Goal: Task Accomplishment & Management: Complete application form

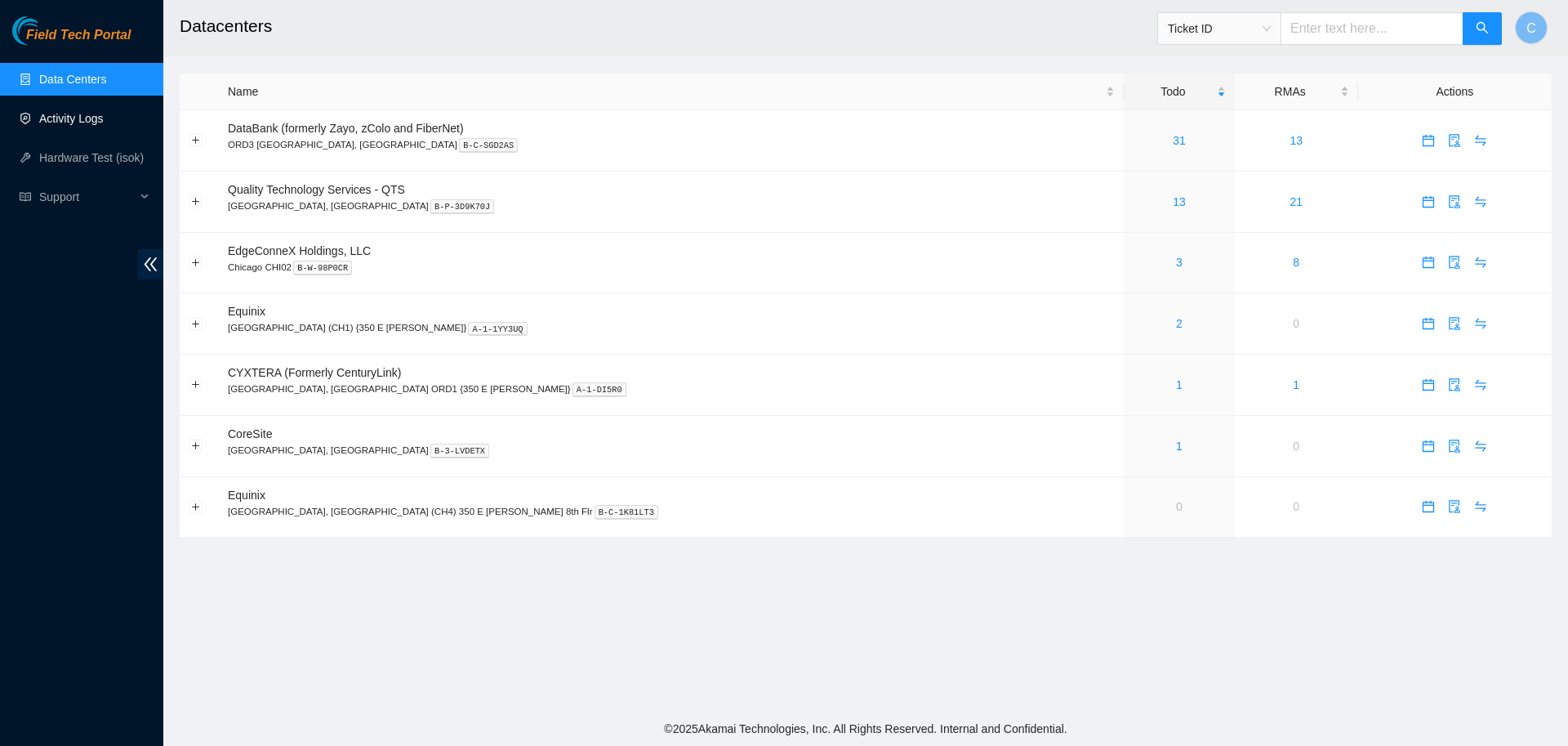
click at [91, 125] on link "Activity Logs" at bounding box center [71, 119] width 64 height 13
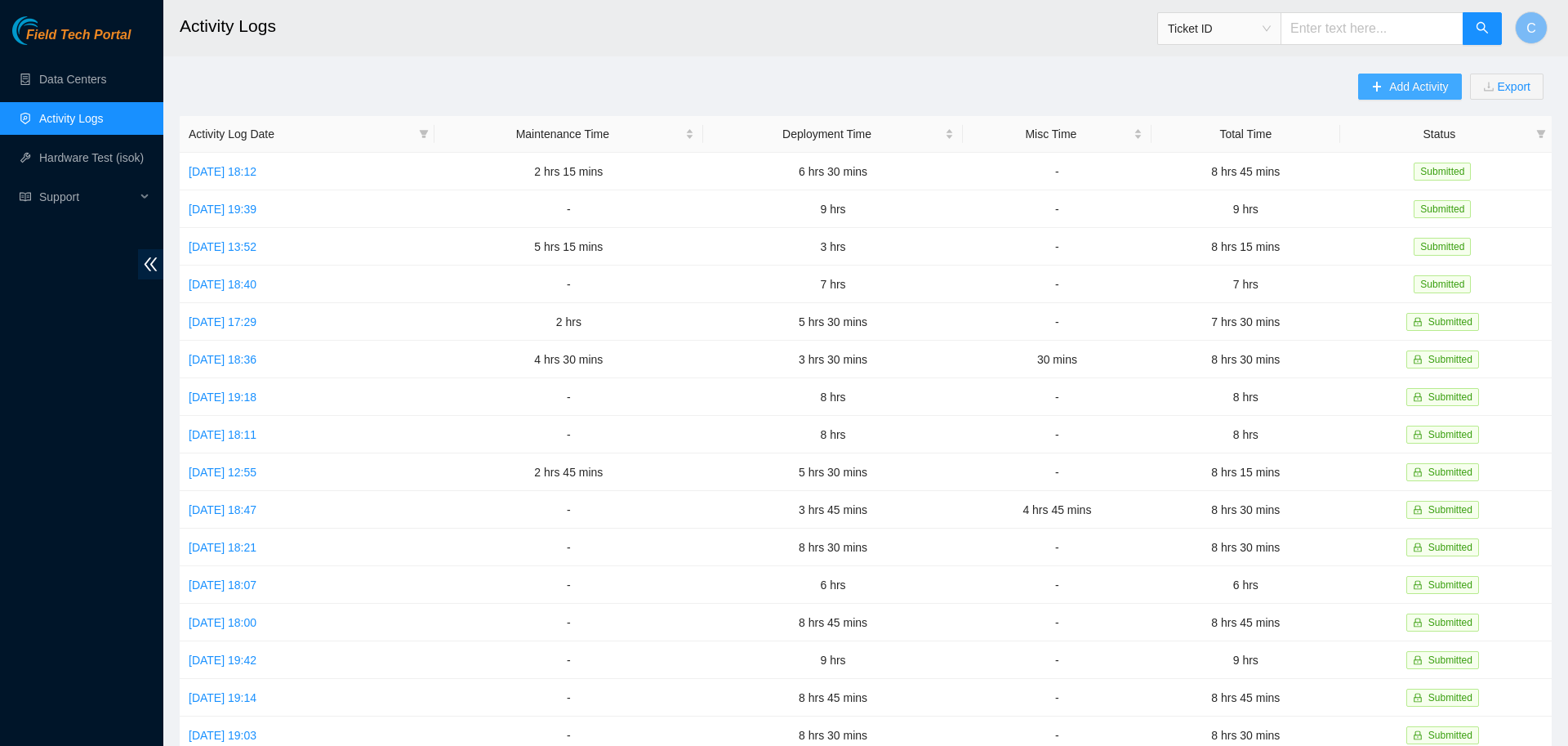
click at [1389, 91] on span "Add Activity" at bounding box center [1418, 87] width 59 height 18
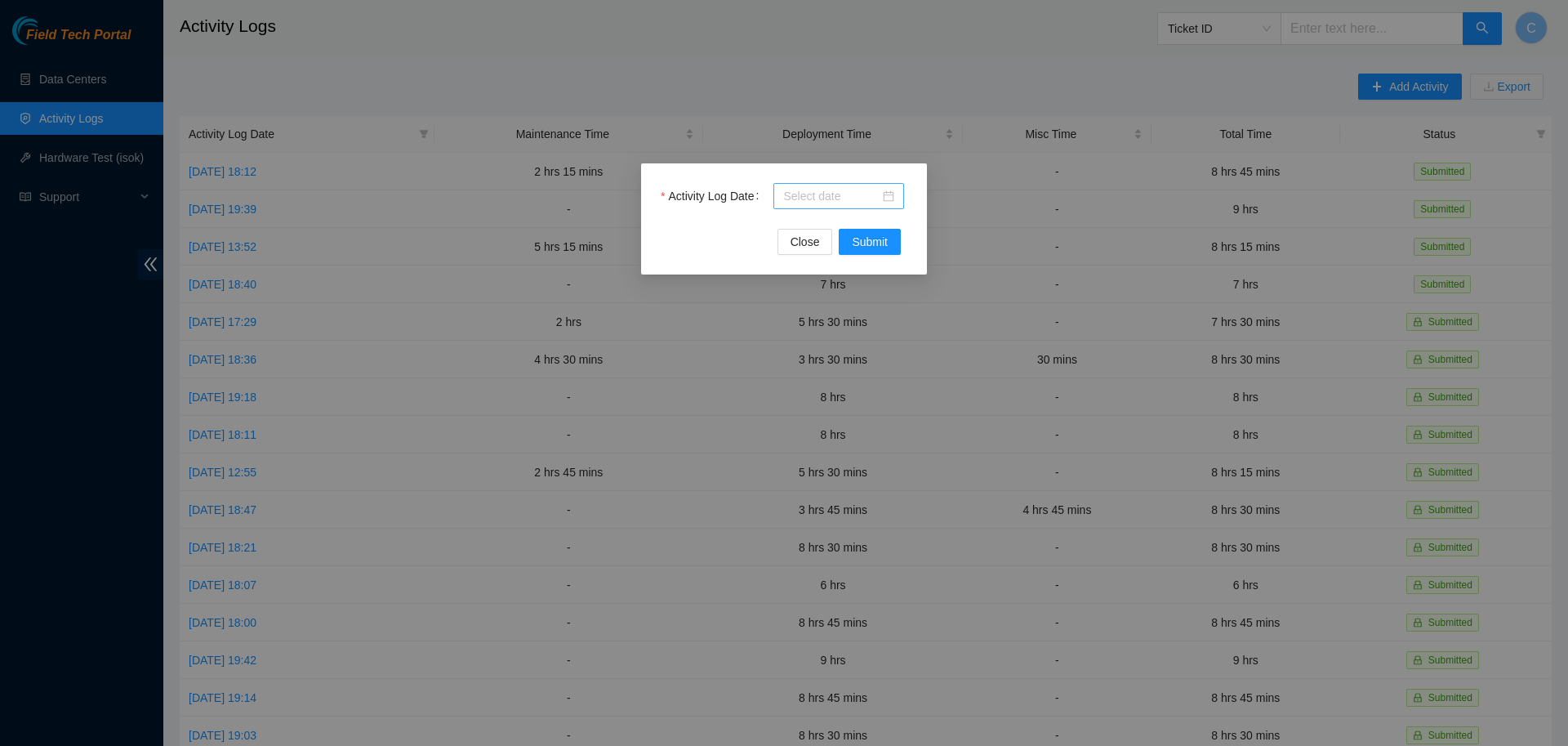
click at [828, 194] on input "Activity Log Date" at bounding box center [832, 196] width 97 height 18
paste input "DP79604"
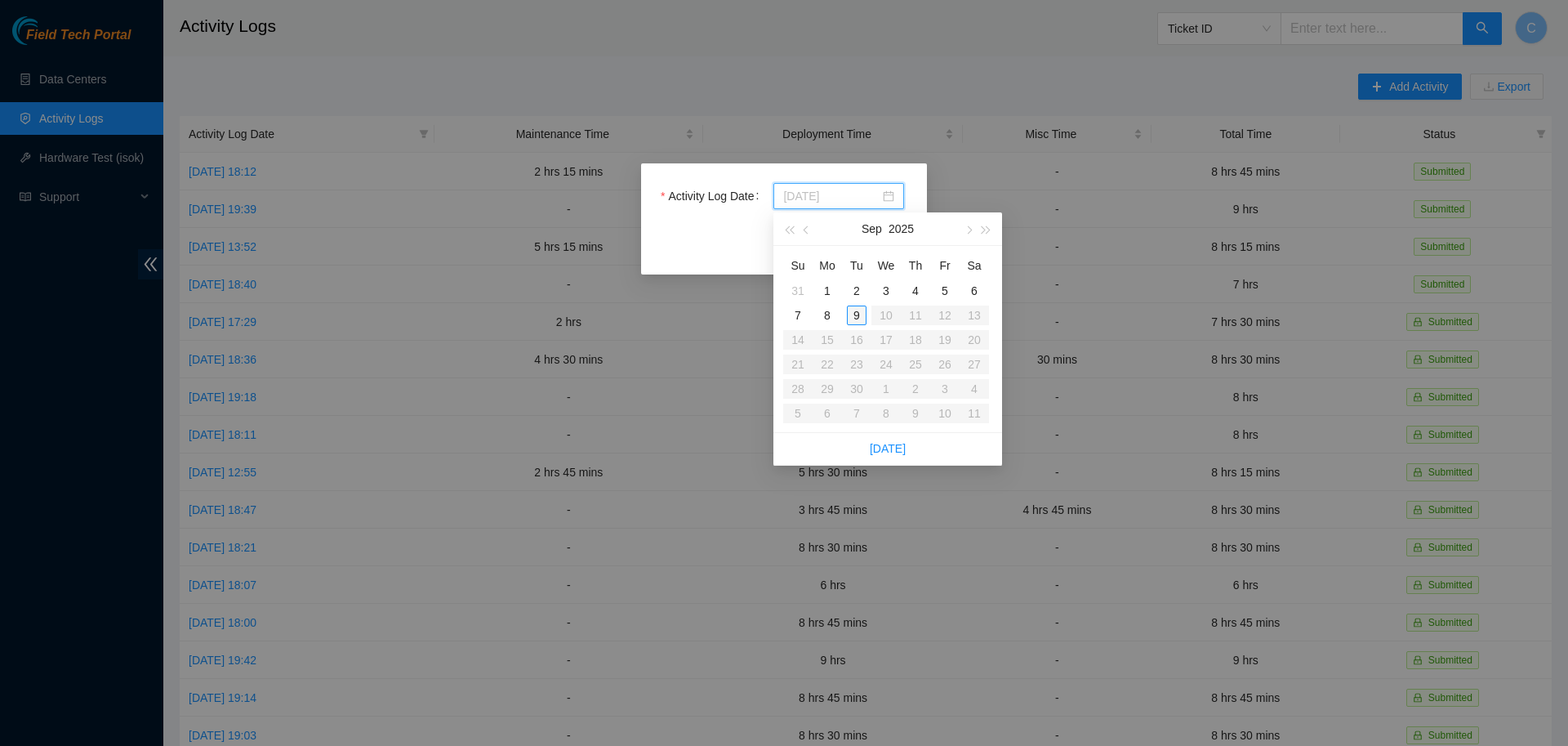
click at [857, 315] on div "9" at bounding box center [857, 316] width 20 height 20
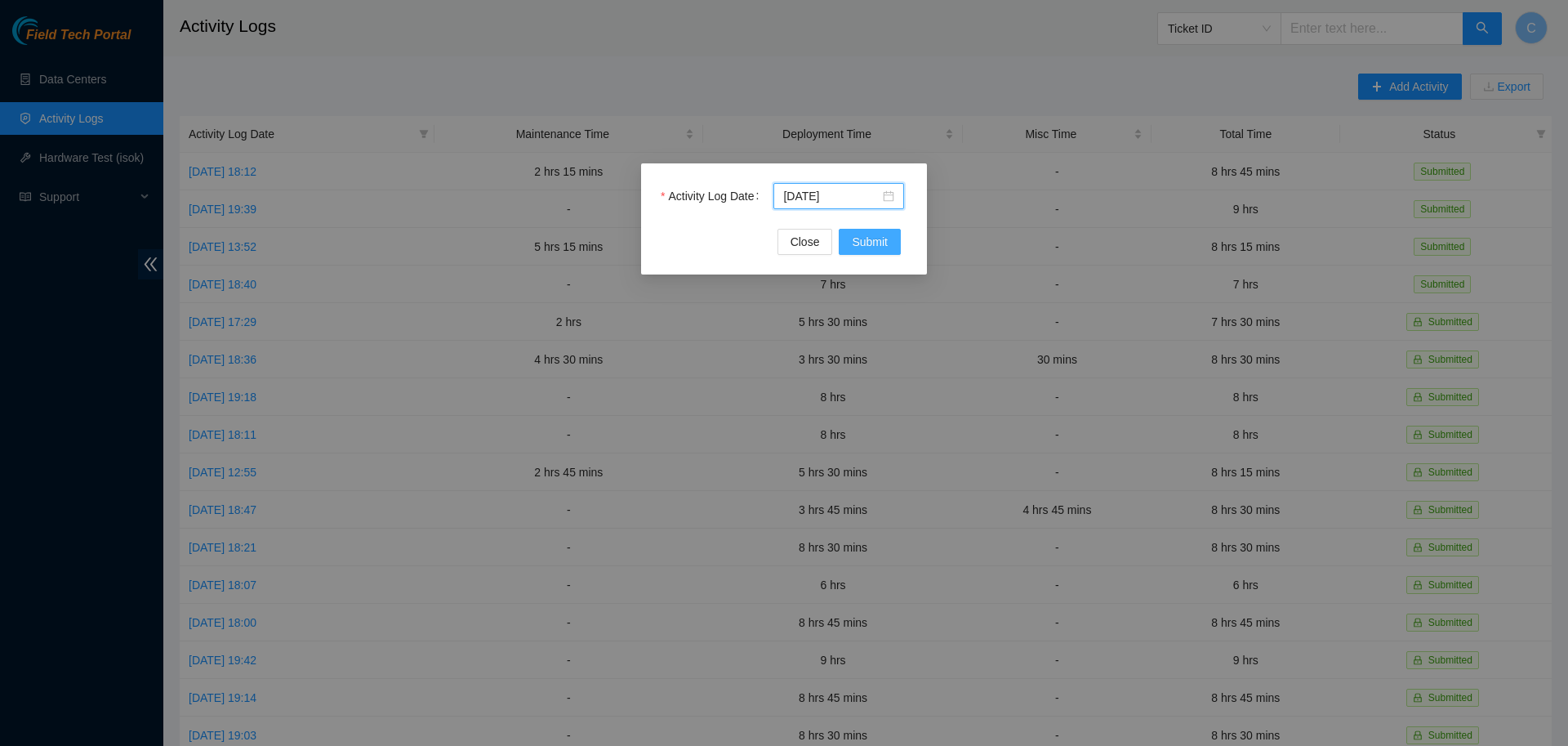
type input "[DATE]"
click at [870, 239] on span "Submit" at bounding box center [870, 242] width 36 height 18
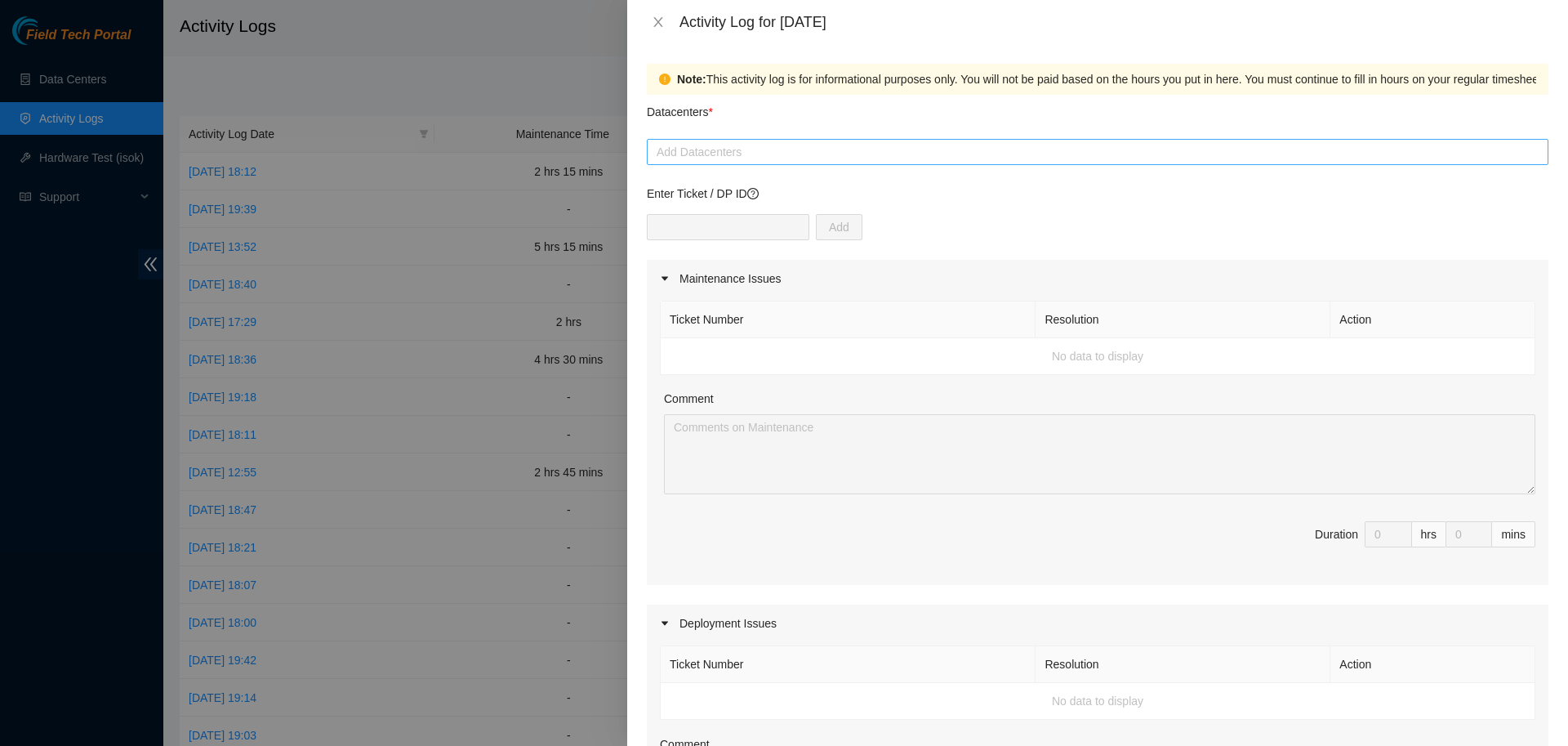
click at [765, 158] on div at bounding box center [1097, 152] width 893 height 20
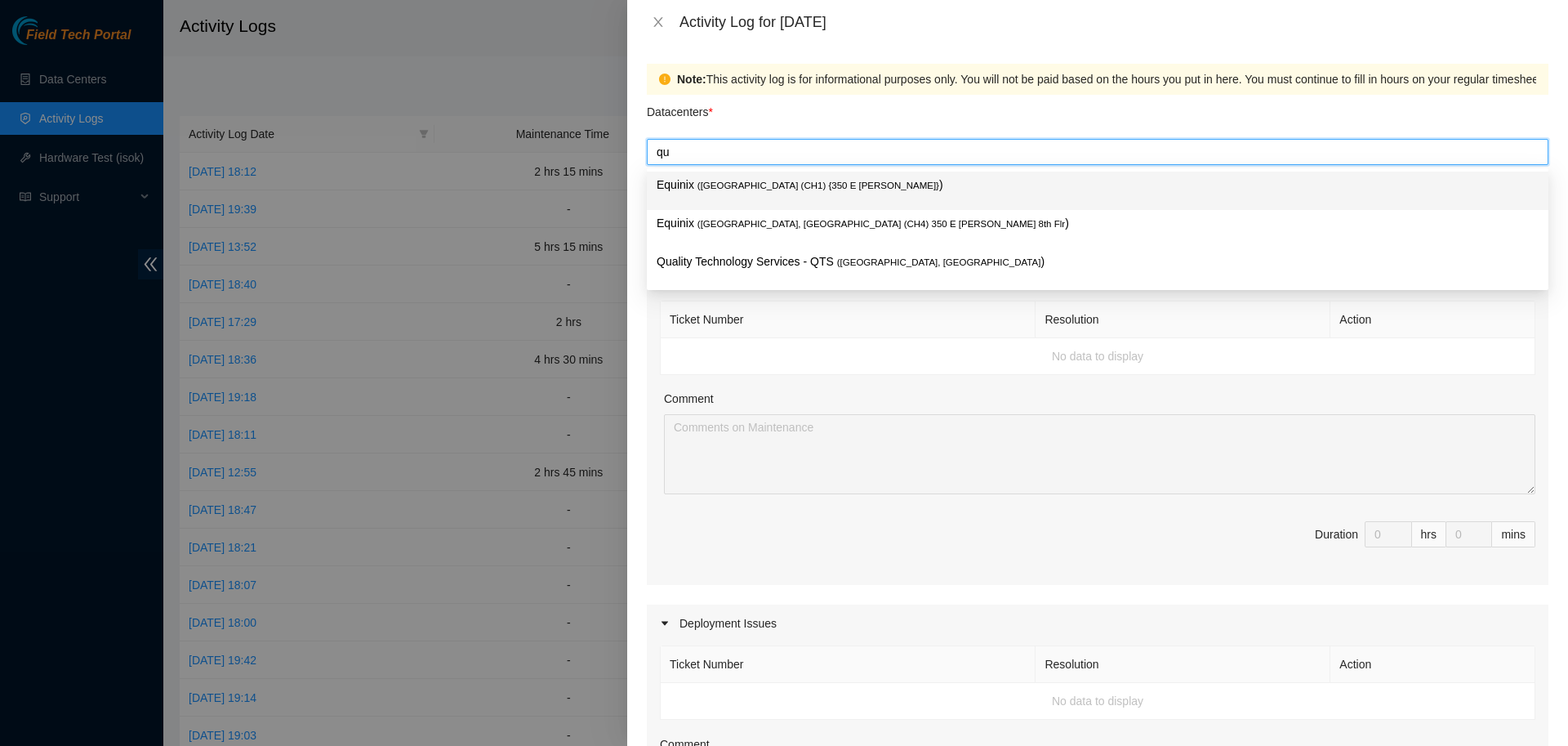
type input "qua"
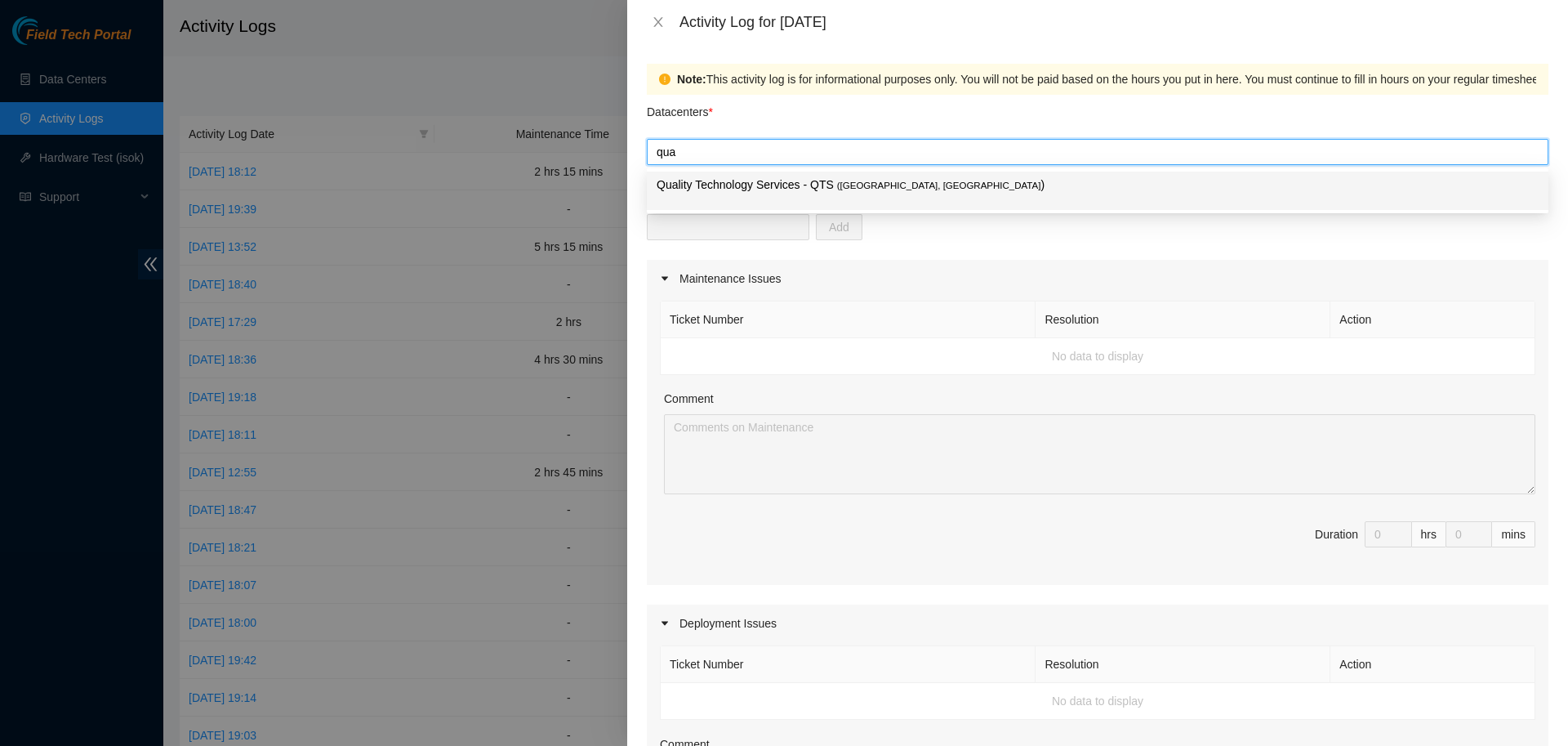
click at [772, 176] on p "Quality Technology Services - QTS ( [GEOGRAPHIC_DATA], [GEOGRAPHIC_DATA] )" at bounding box center [1098, 185] width 882 height 19
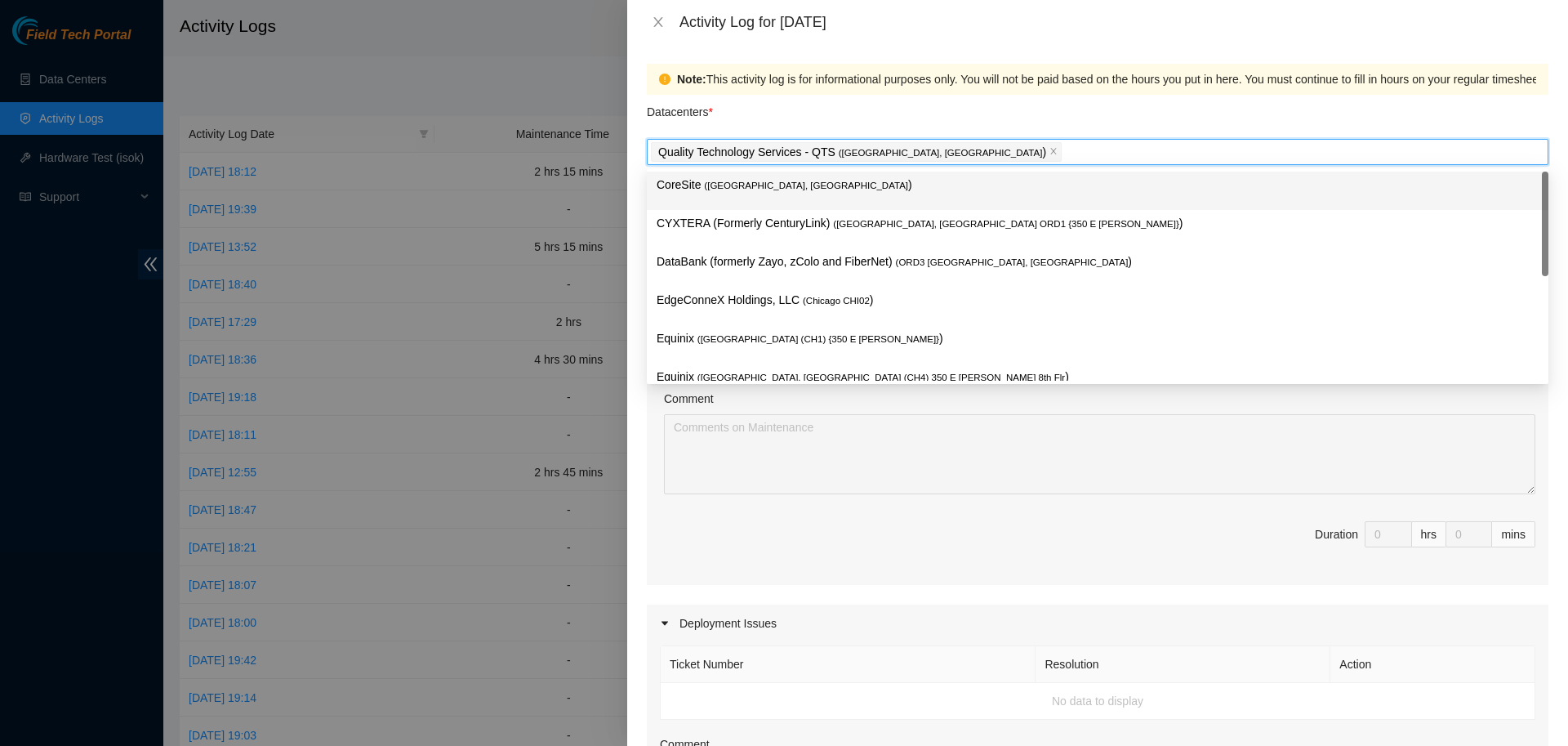
click at [936, 116] on div "Datacenters *" at bounding box center [1098, 117] width 902 height 44
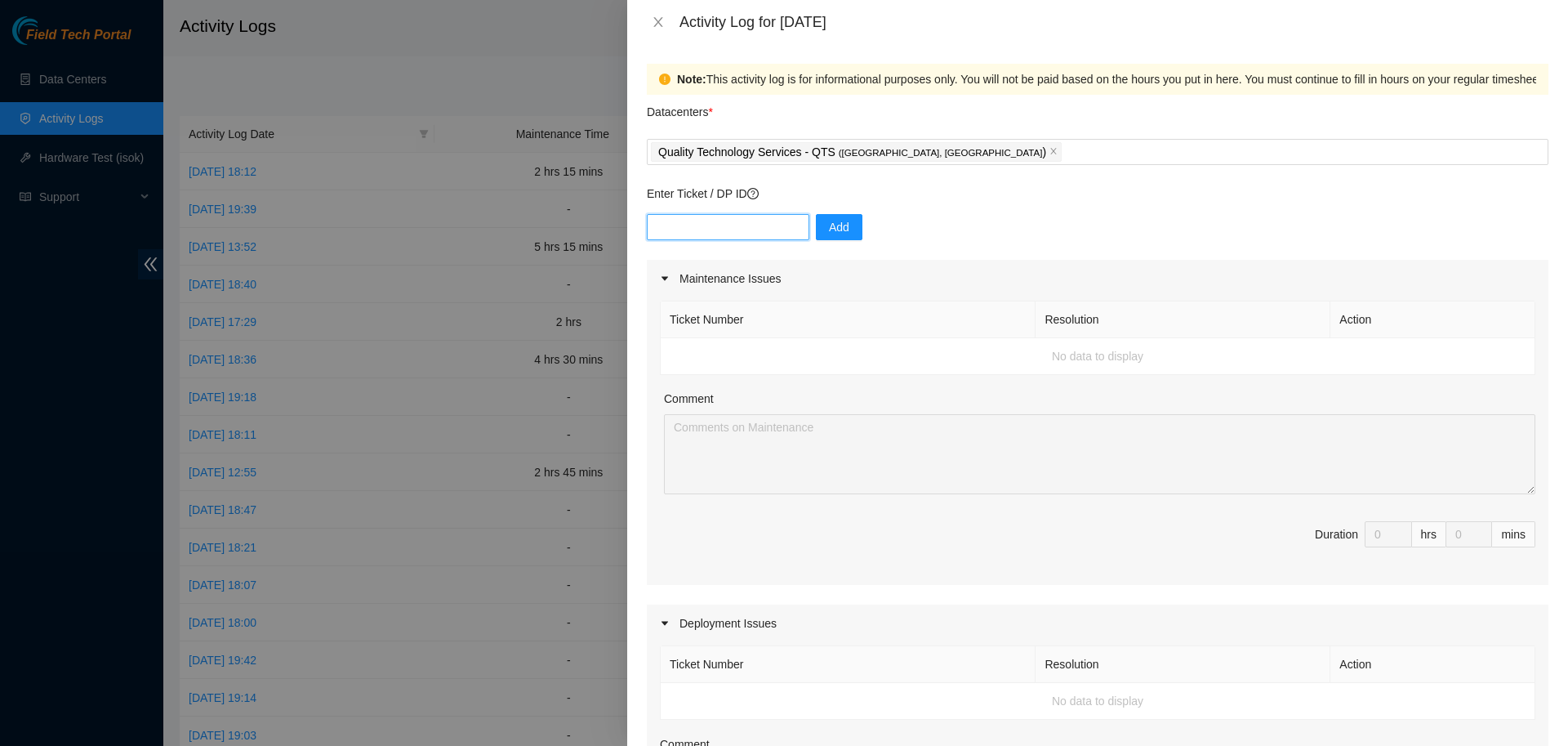
click at [731, 226] on input "text" at bounding box center [728, 226] width 163 height 26
paste input "DP79604"
type input "DP79604"
click at [829, 229] on span "Add" at bounding box center [839, 227] width 21 height 18
click at [742, 230] on input "text" at bounding box center [728, 226] width 163 height 26
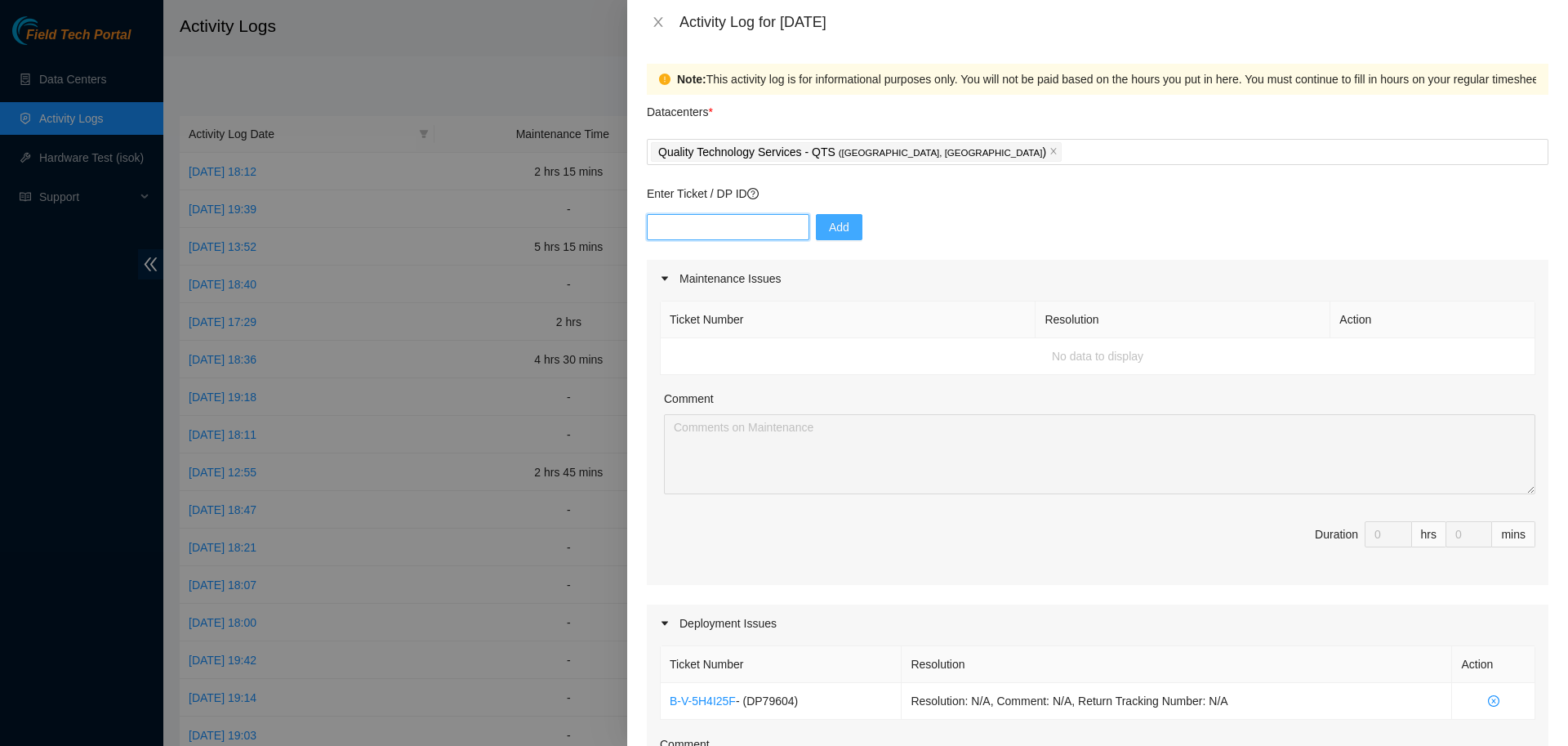
paste input "DP83723"
type input "DP83723"
click at [817, 225] on button "Add" at bounding box center [839, 226] width 46 height 26
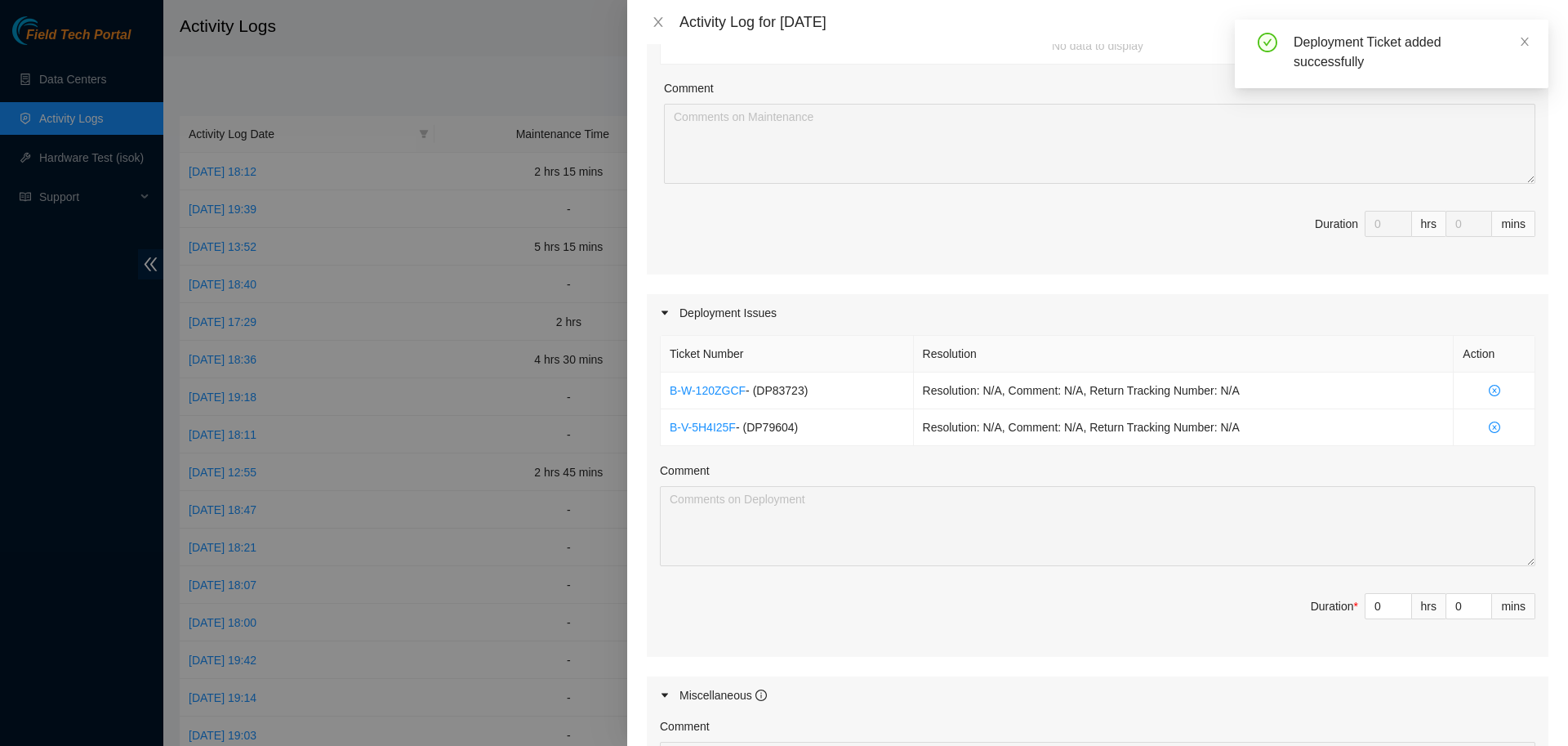
scroll to position [647, 0]
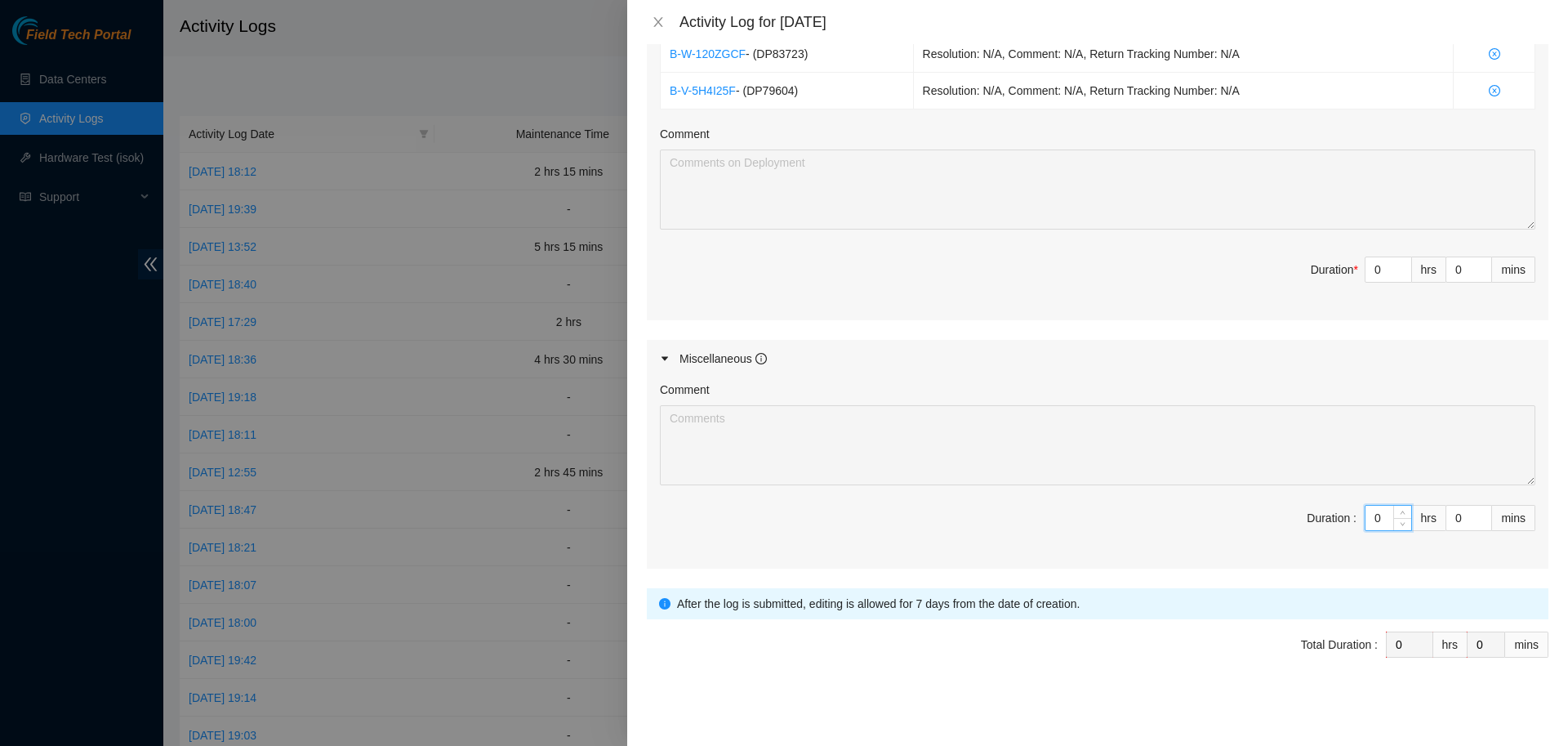
drag, startPoint x: 1382, startPoint y: 519, endPoint x: 1307, endPoint y: 520, distance: 75.0
click at [1365, 520] on input "0" at bounding box center [1388, 518] width 46 height 24
type input "1"
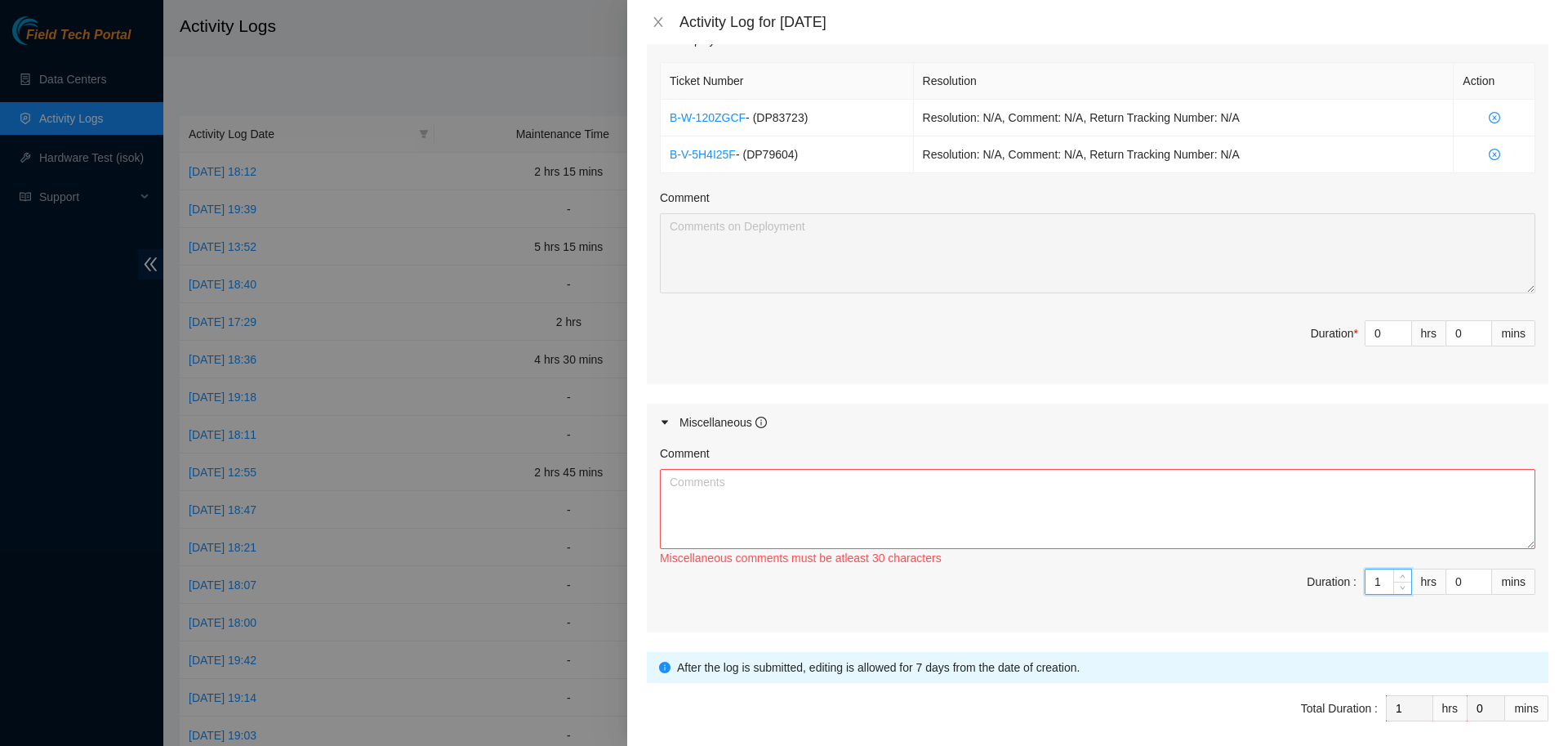
scroll to position [584, 0]
type input "1"
click at [843, 507] on textarea "Comment" at bounding box center [1098, 508] width 876 height 80
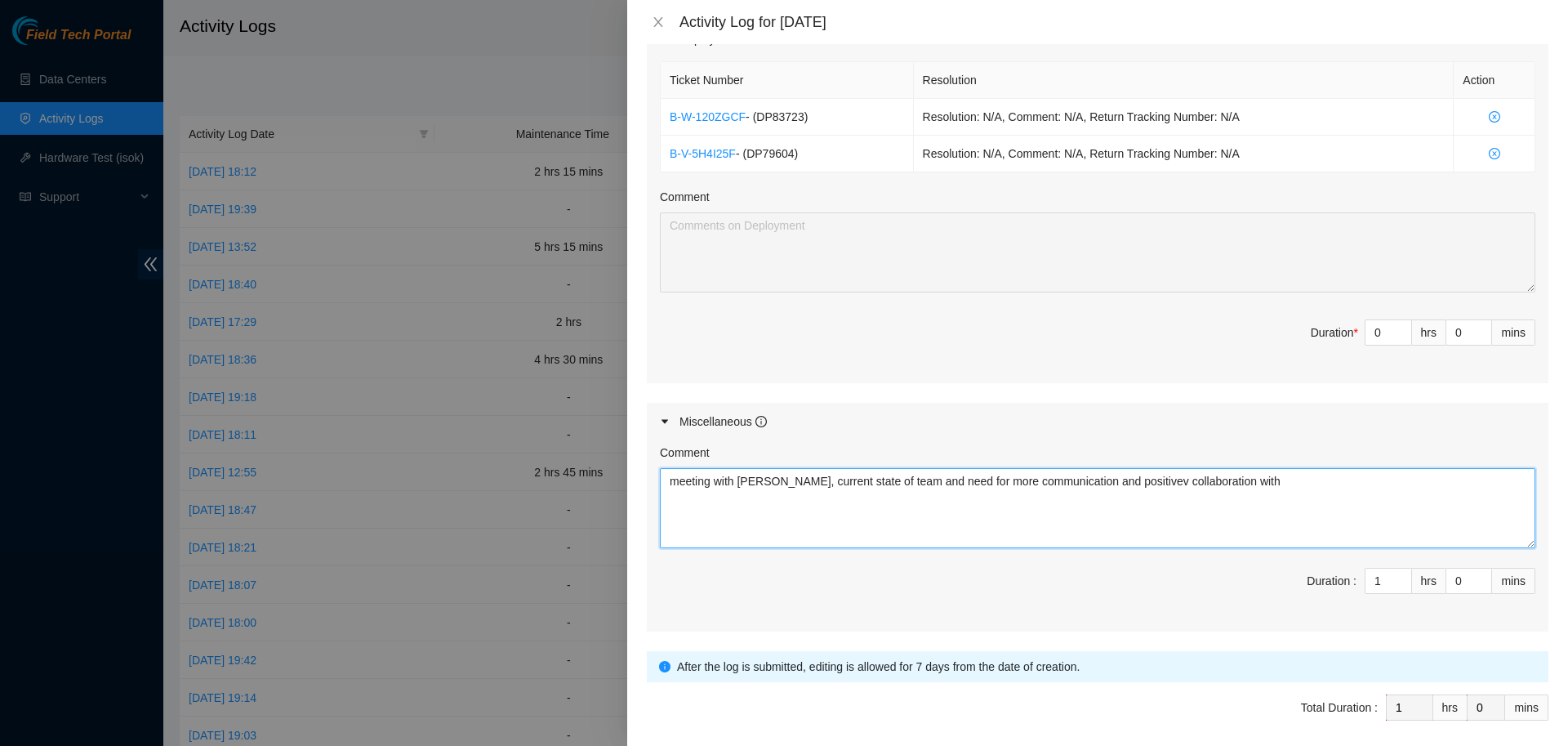
click at [1154, 483] on textarea "meeting with [PERSON_NAME], current state of team and need for more communicati…" at bounding box center [1098, 508] width 876 height 80
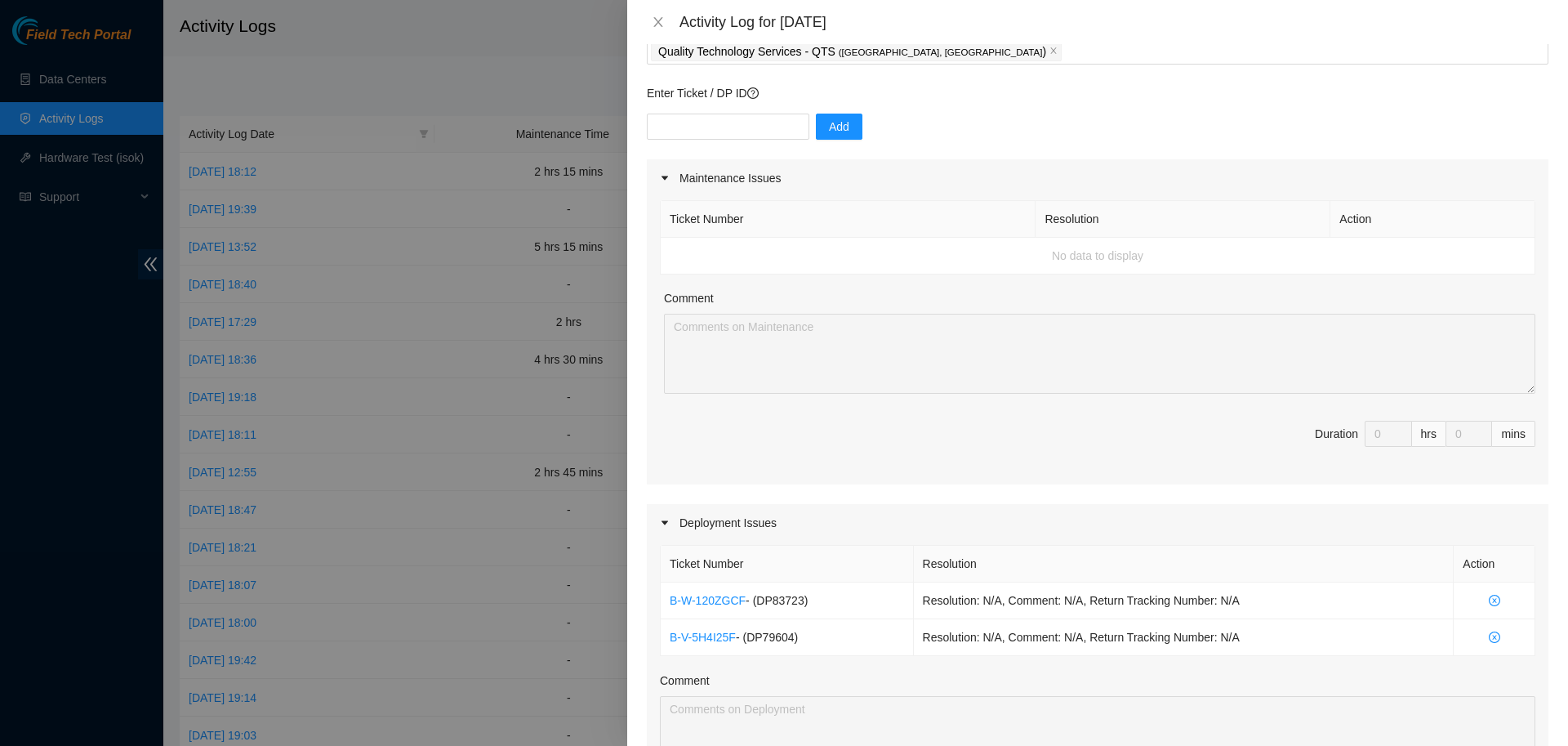
scroll to position [101, 0]
type textarea "meeting with [PERSON_NAME], current state of team and need for more communicati…"
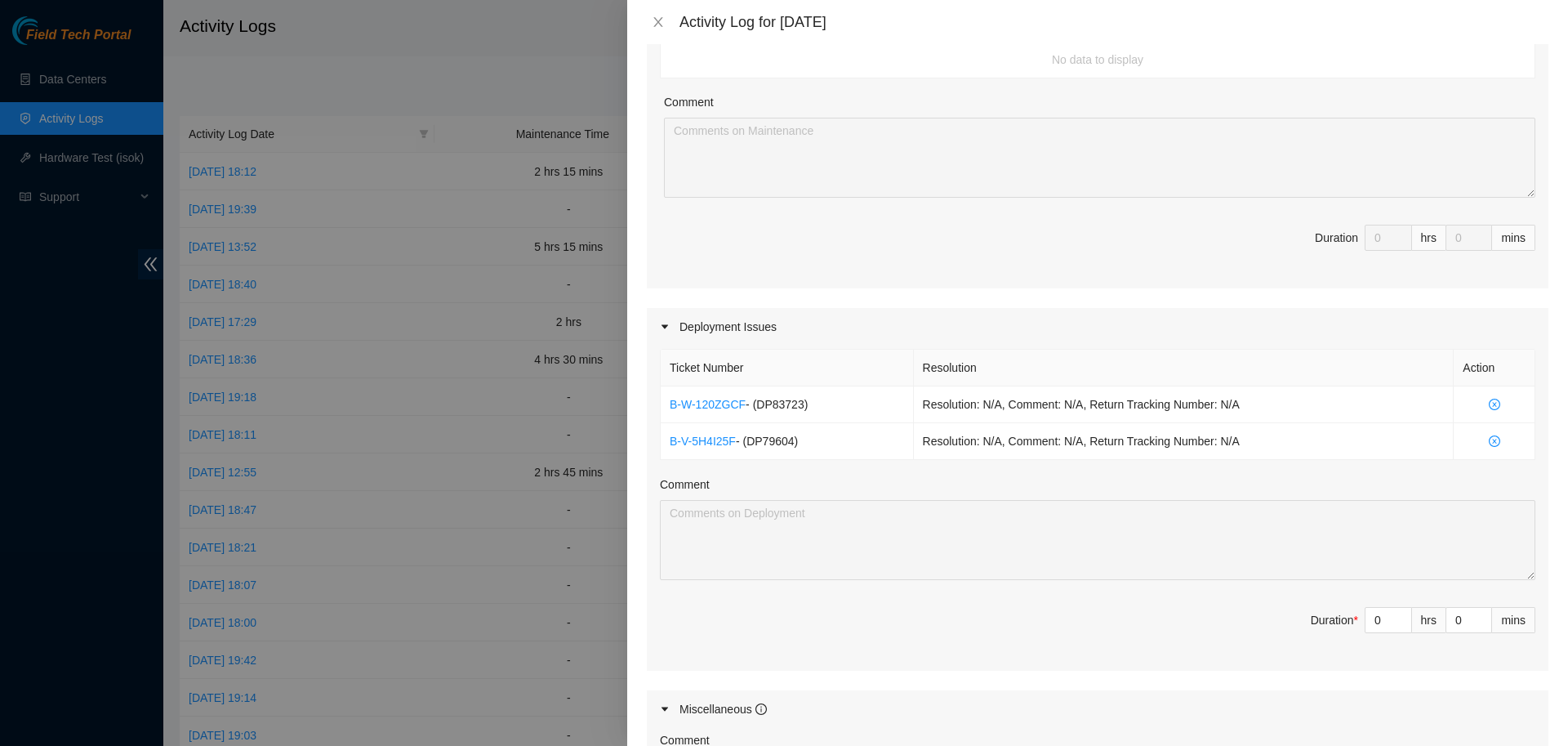
scroll to position [298, 0]
click at [1382, 617] on input "0" at bounding box center [1388, 619] width 46 height 24
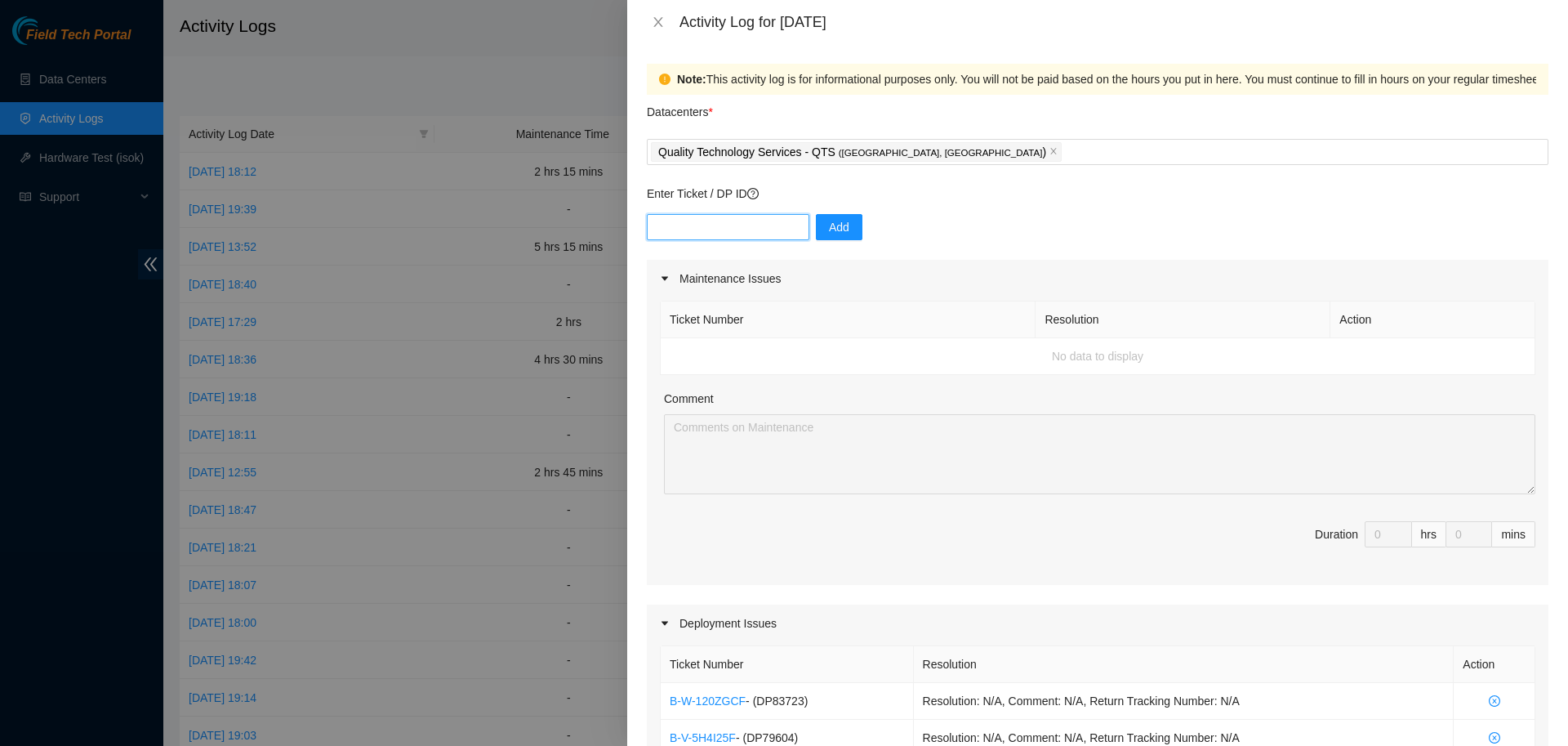
click at [754, 225] on input "text" at bounding box center [728, 226] width 163 height 26
paste input "DP83722"
type input "DP83722"
click at [844, 231] on button "Add" at bounding box center [839, 226] width 46 height 26
click at [713, 230] on input "text" at bounding box center [728, 226] width 163 height 26
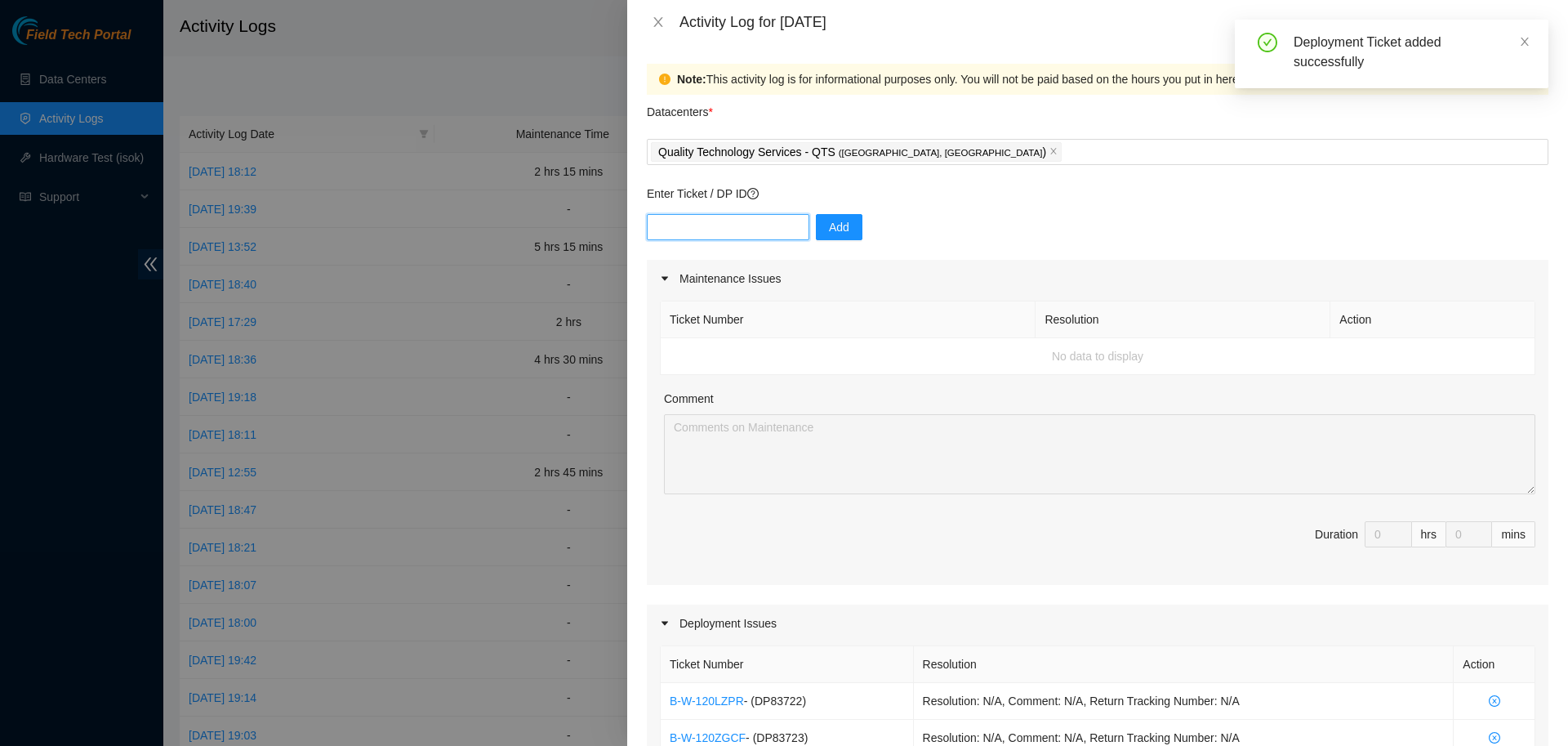
paste input "DP83721"
type input "DP83721"
click at [829, 225] on span "Add" at bounding box center [839, 227] width 21 height 18
click at [784, 227] on input "text" at bounding box center [728, 226] width 163 height 26
paste input "DP83720"
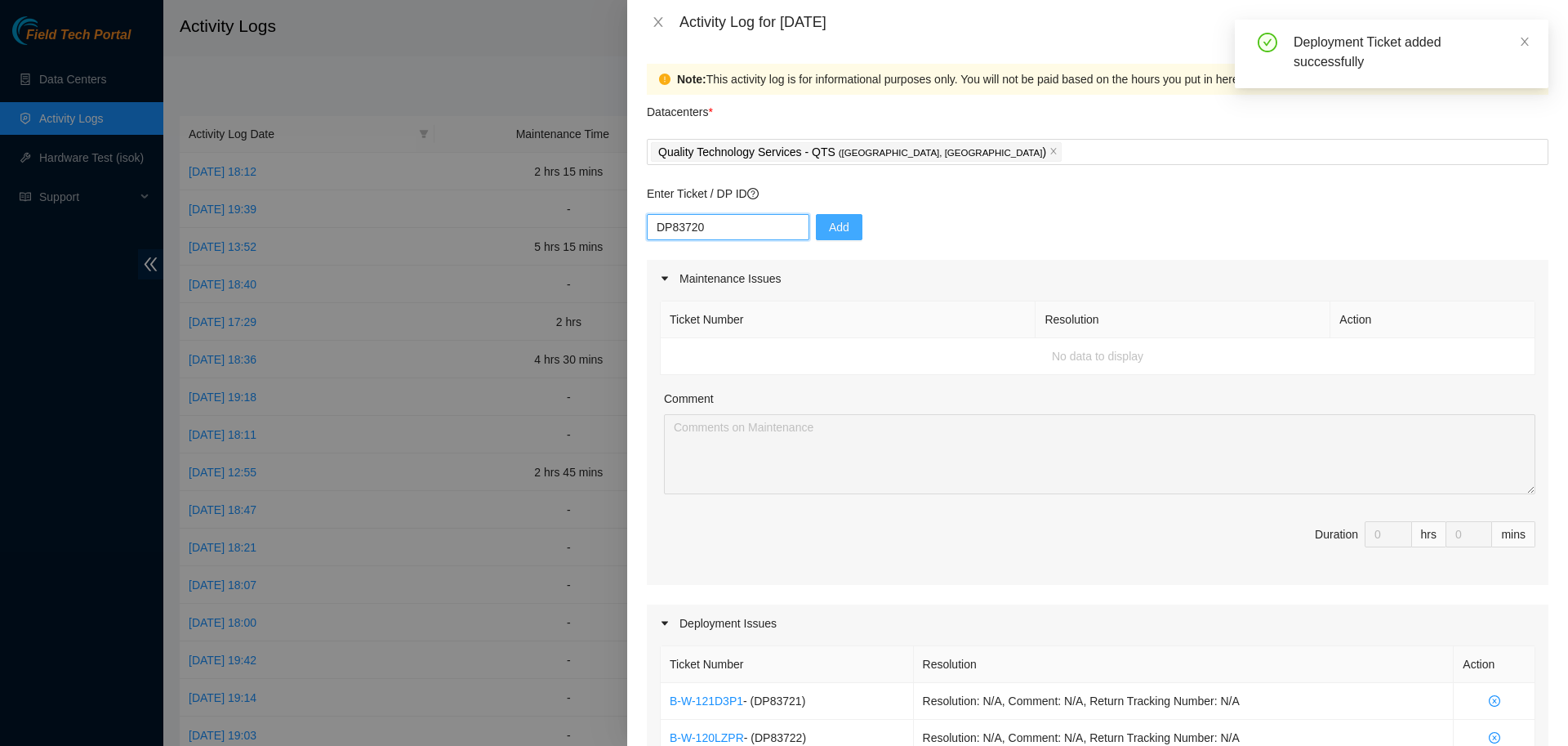
type input "DP83720"
click at [838, 227] on span "Add" at bounding box center [839, 227] width 21 height 18
click at [757, 227] on input "text" at bounding box center [728, 226] width 163 height 26
paste input "DP83719"
type input "DP83719"
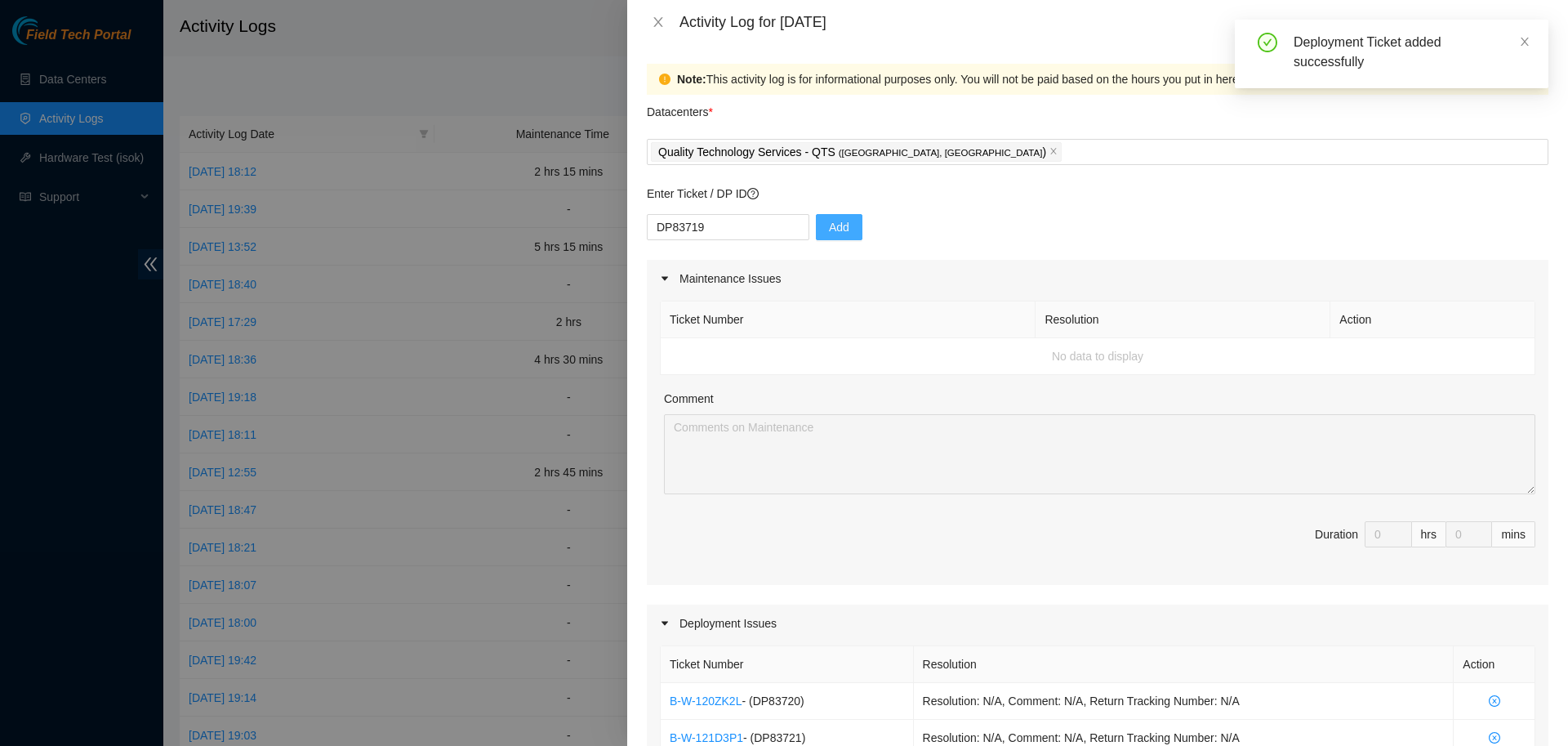
click at [816, 226] on button "Add" at bounding box center [839, 226] width 46 height 26
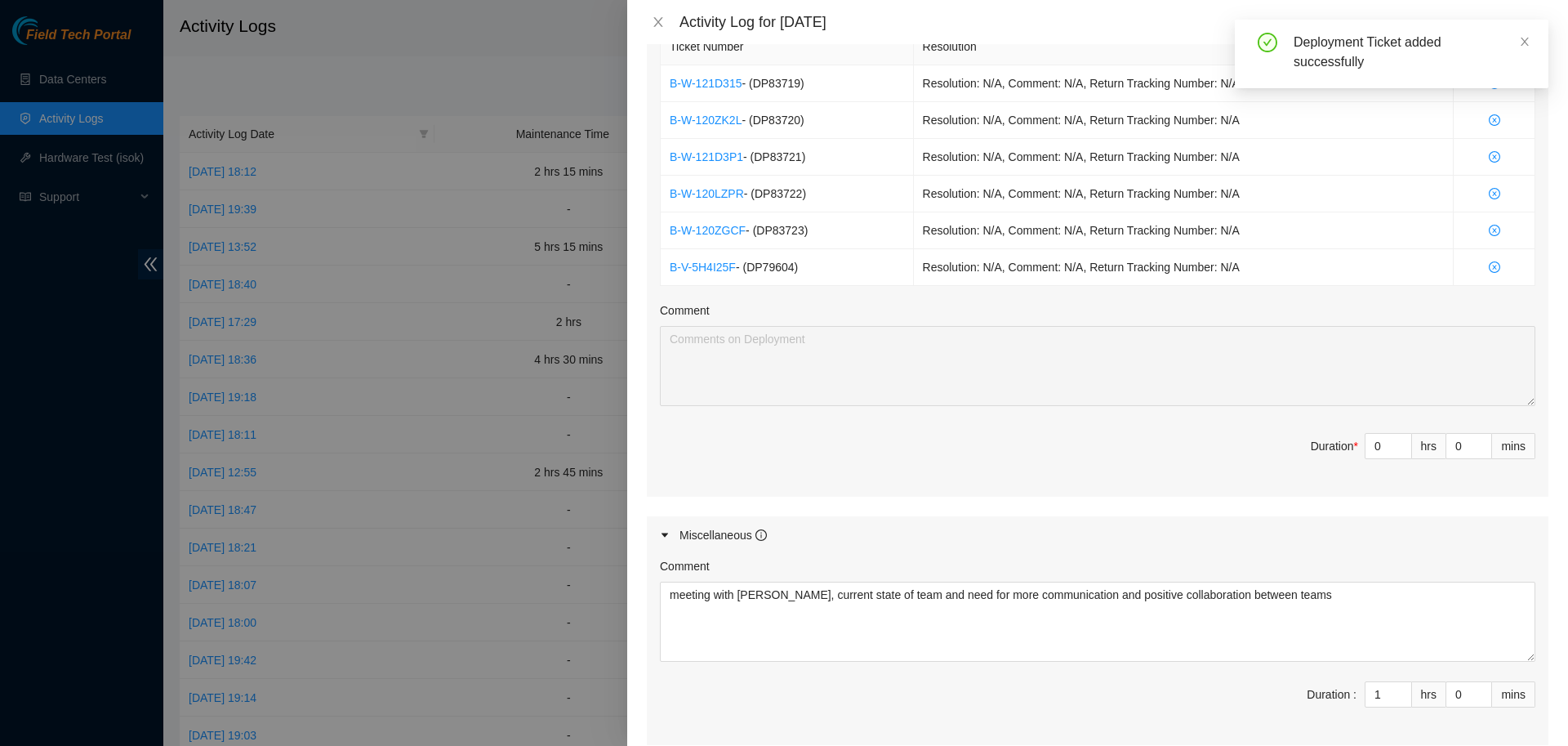
scroll to position [794, 0]
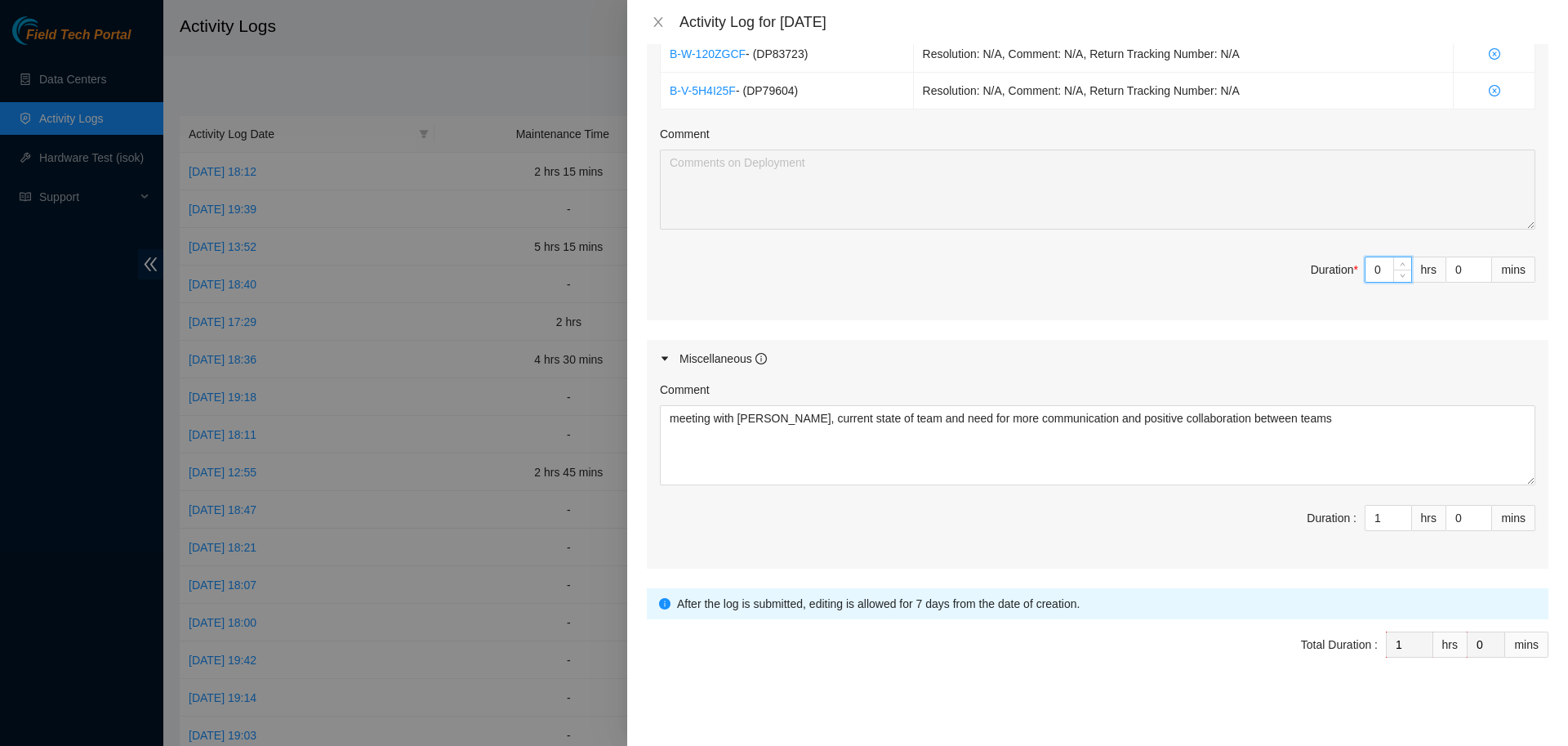
drag, startPoint x: 1380, startPoint y: 268, endPoint x: 1307, endPoint y: 283, distance: 74.5
click at [1365, 282] on input "0" at bounding box center [1388, 269] width 46 height 24
type input "6"
type input "7"
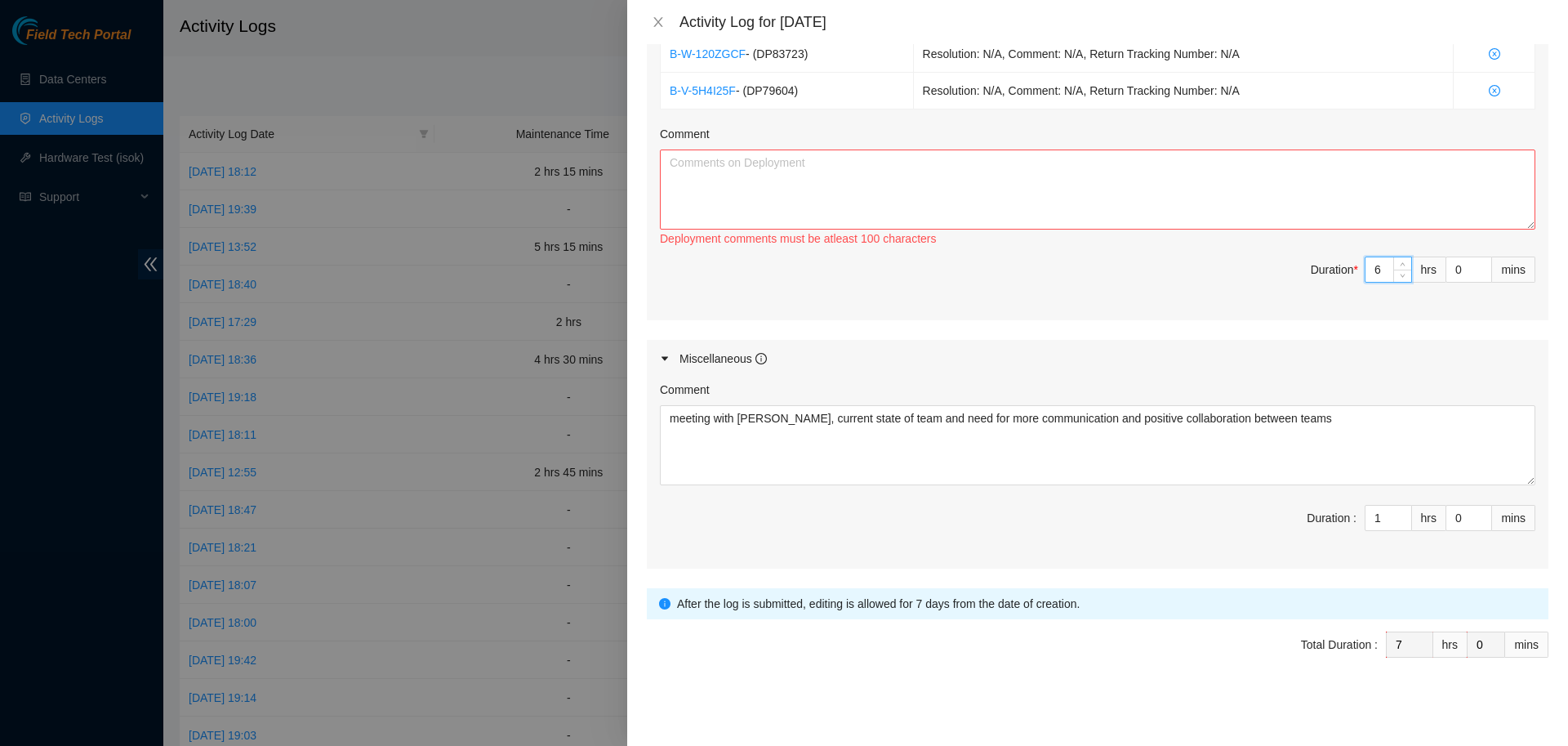
type input "6"
type input "15"
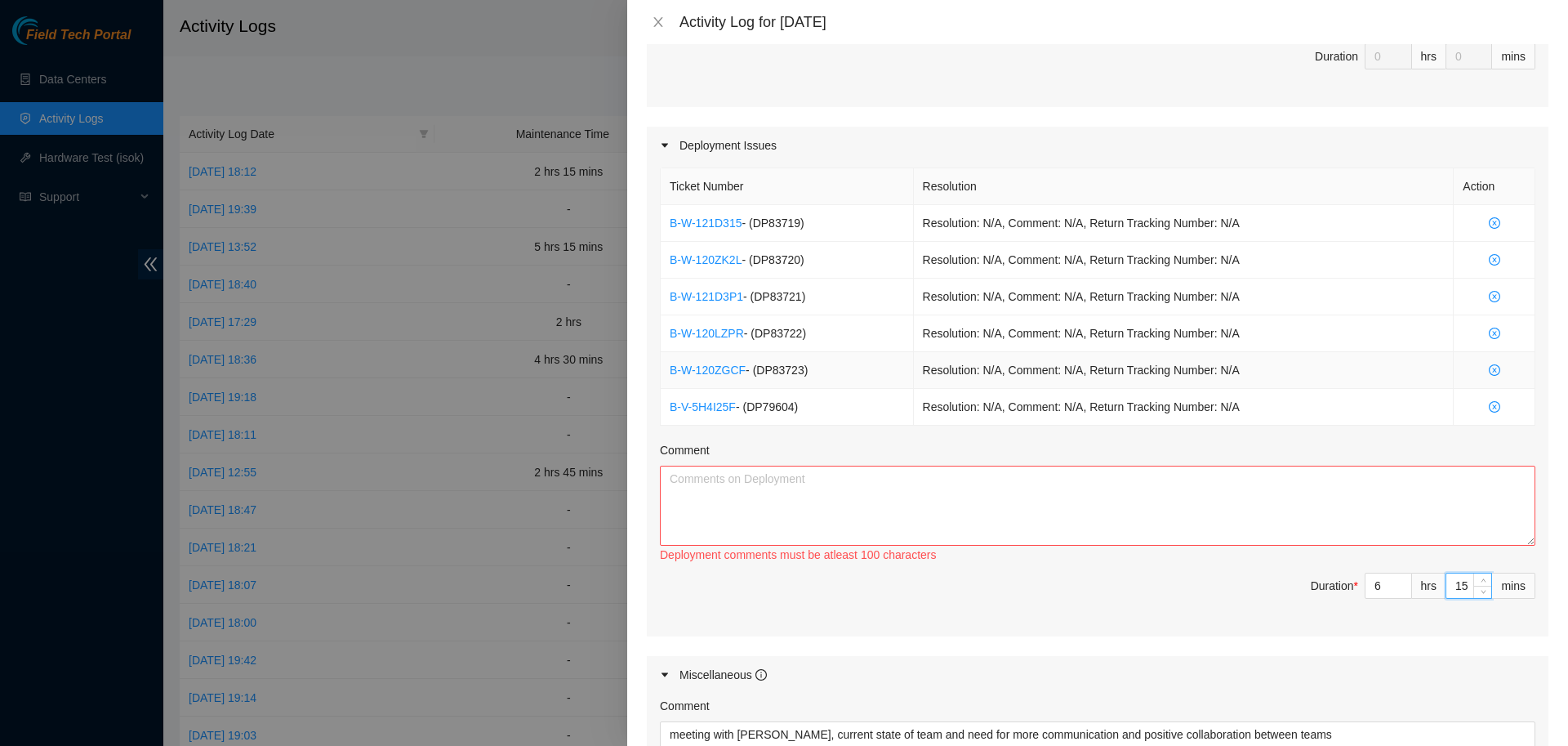
scroll to position [477, 0]
click at [893, 493] on textarea "Comment" at bounding box center [1098, 506] width 876 height 80
type textarea "W"
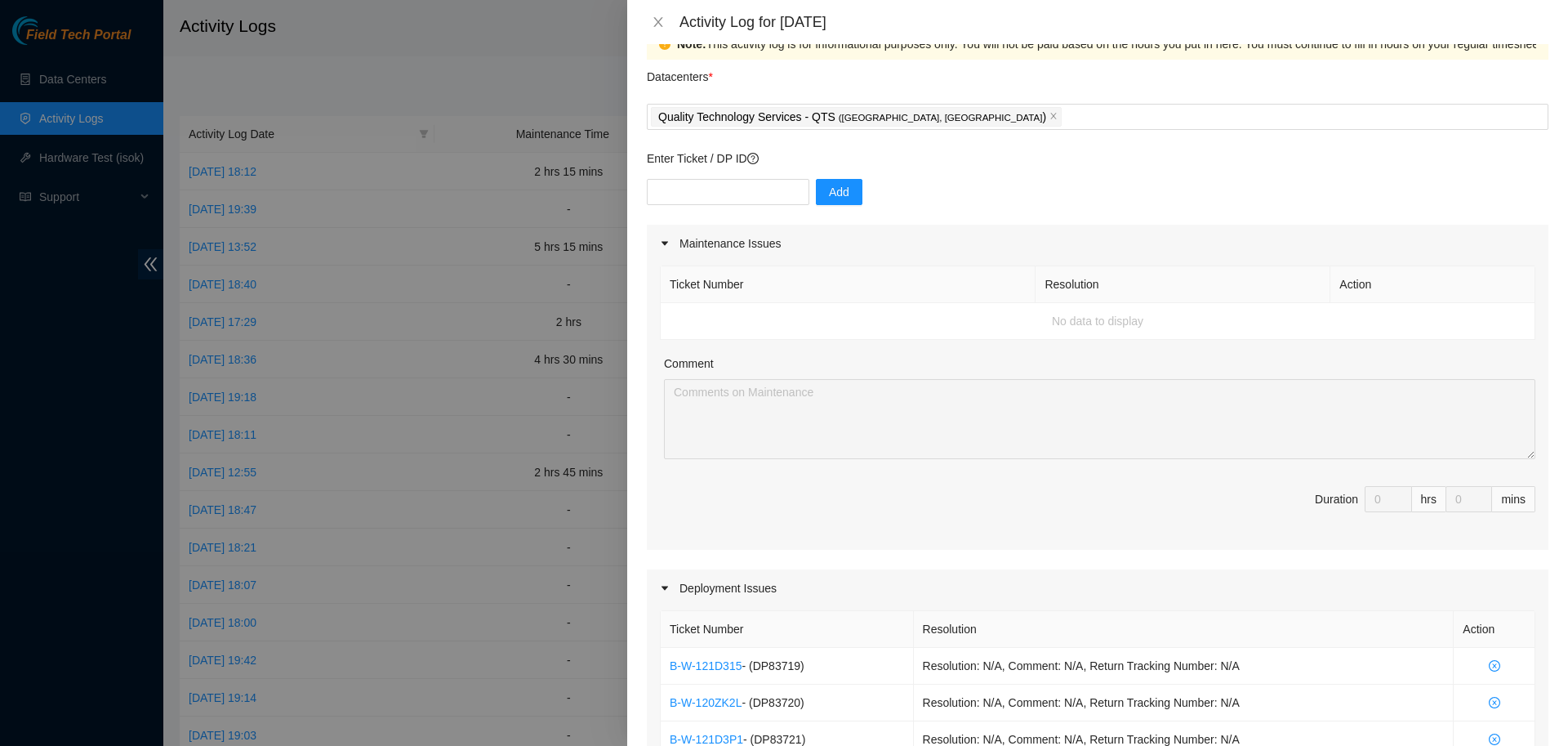
scroll to position [794, 0]
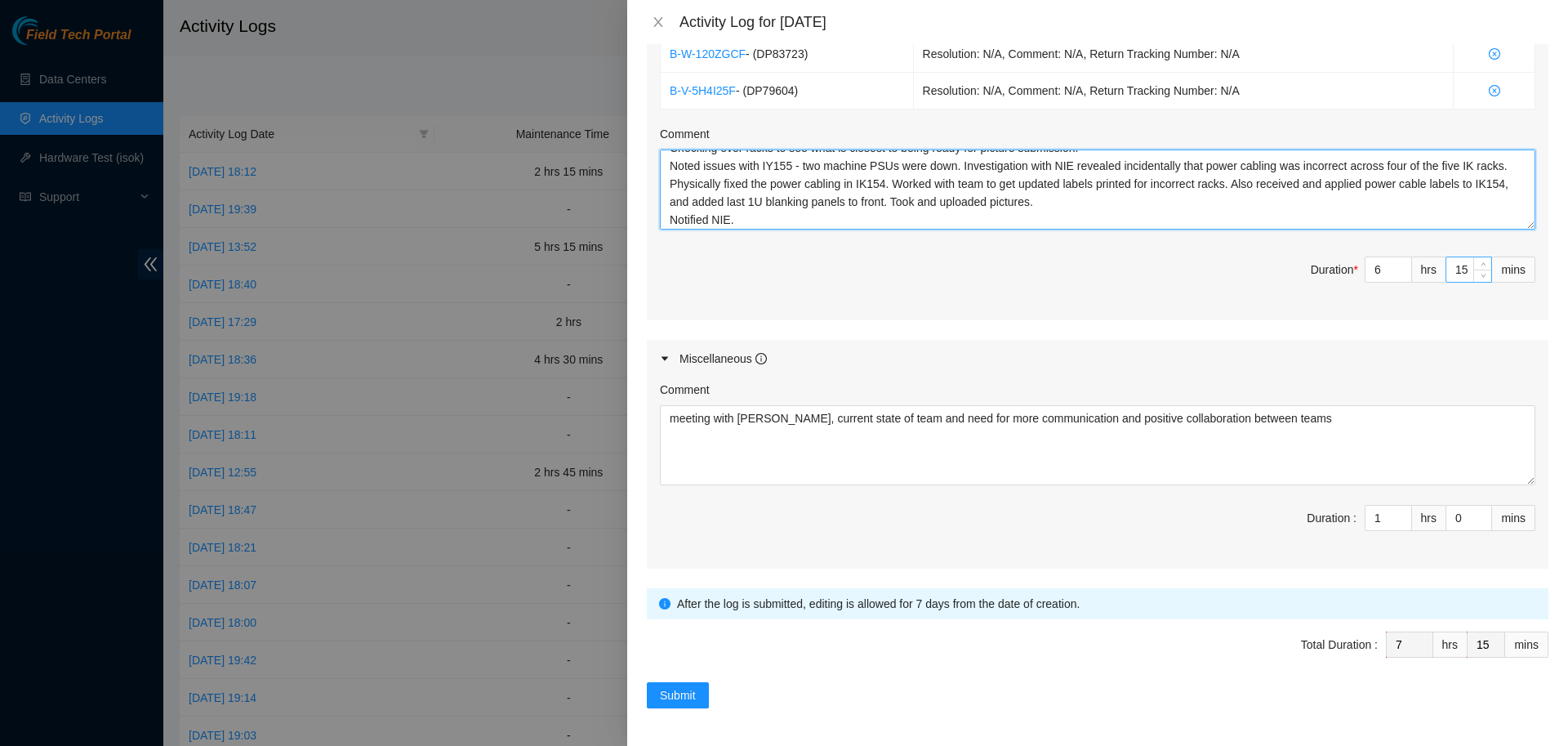
type textarea "Checking over racks to see what is closest to being ready for picture submissio…"
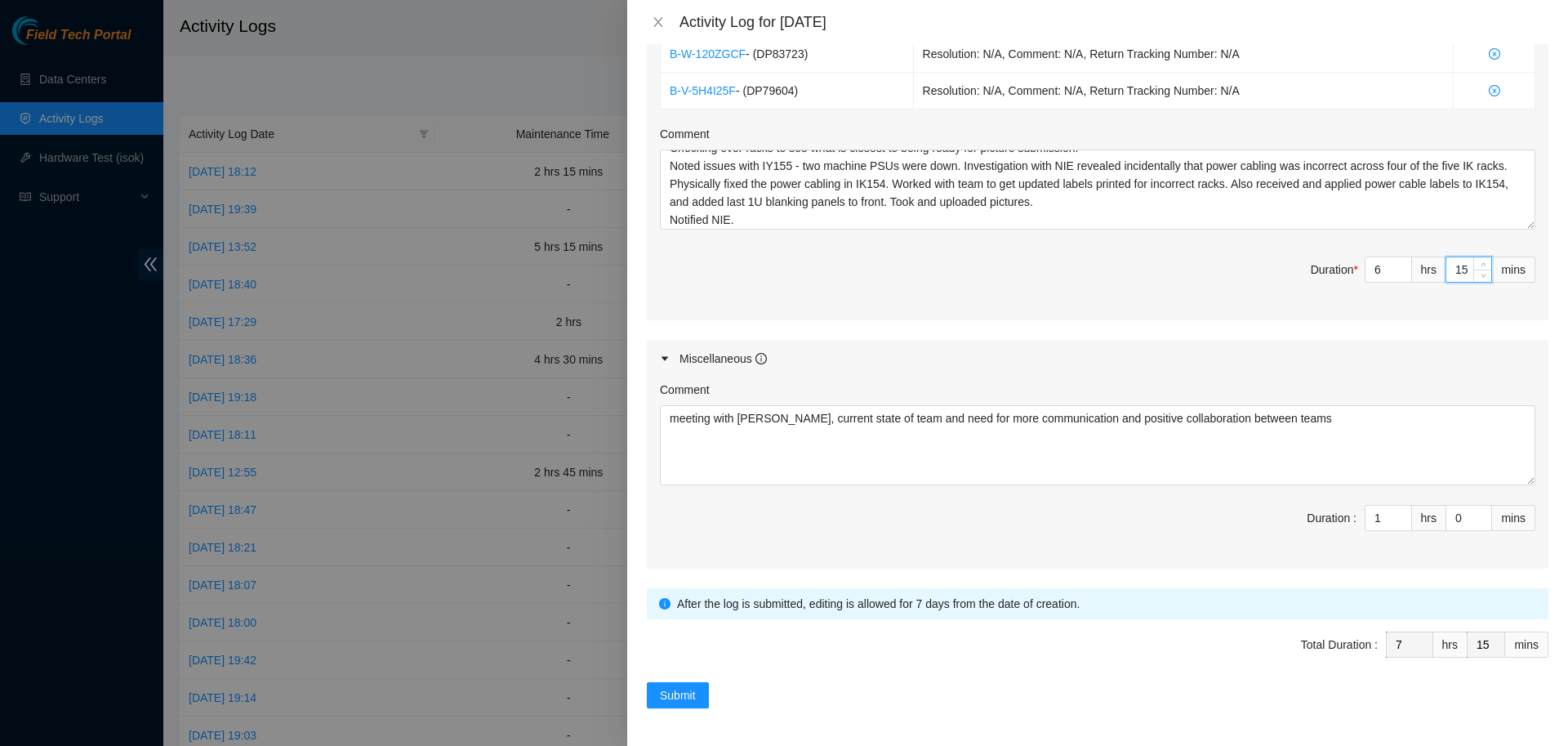
click at [1465, 273] on input "15" at bounding box center [1469, 269] width 45 height 24
type input "1"
type input "0"
type input "30"
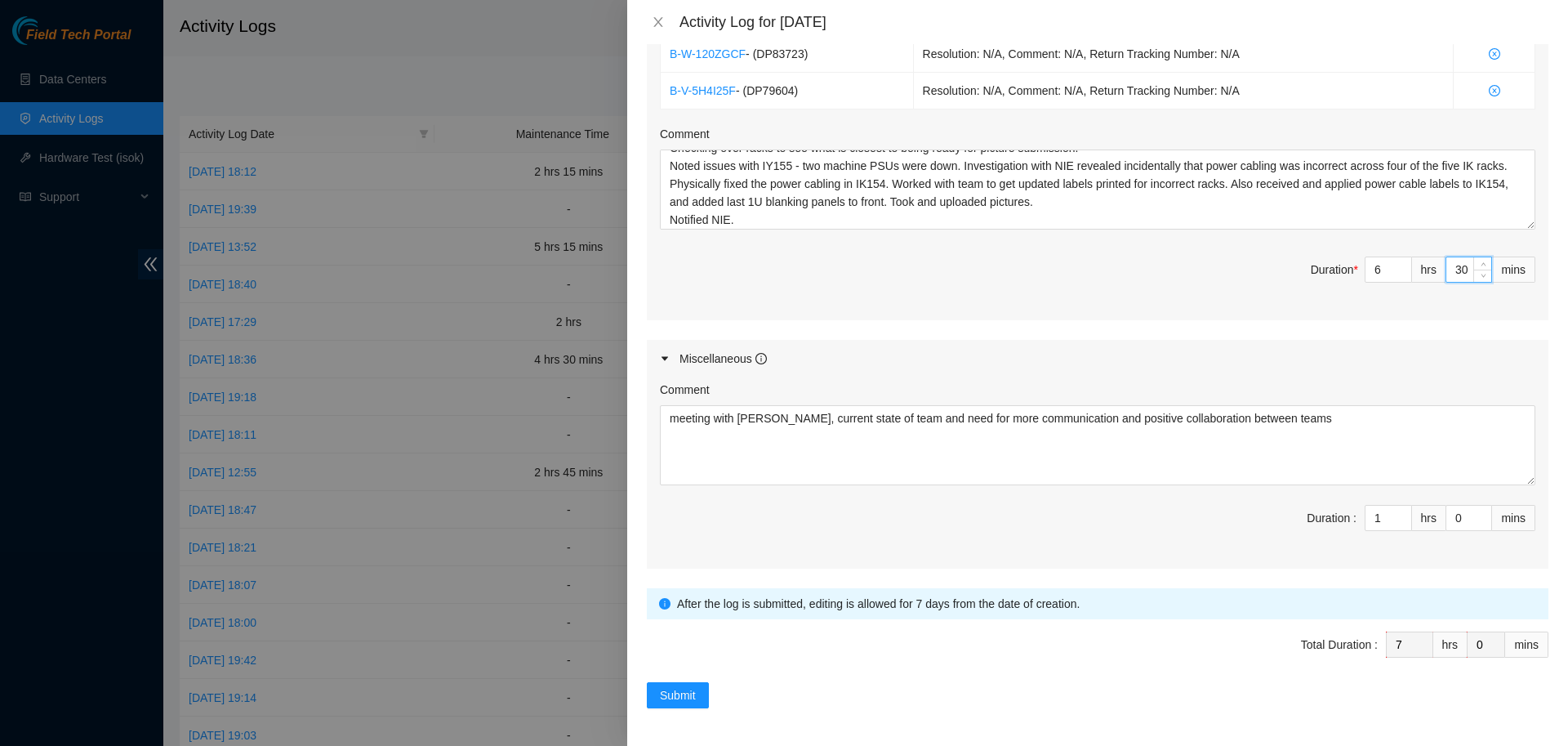
type input "30"
type input "3"
type input "0"
type input "15"
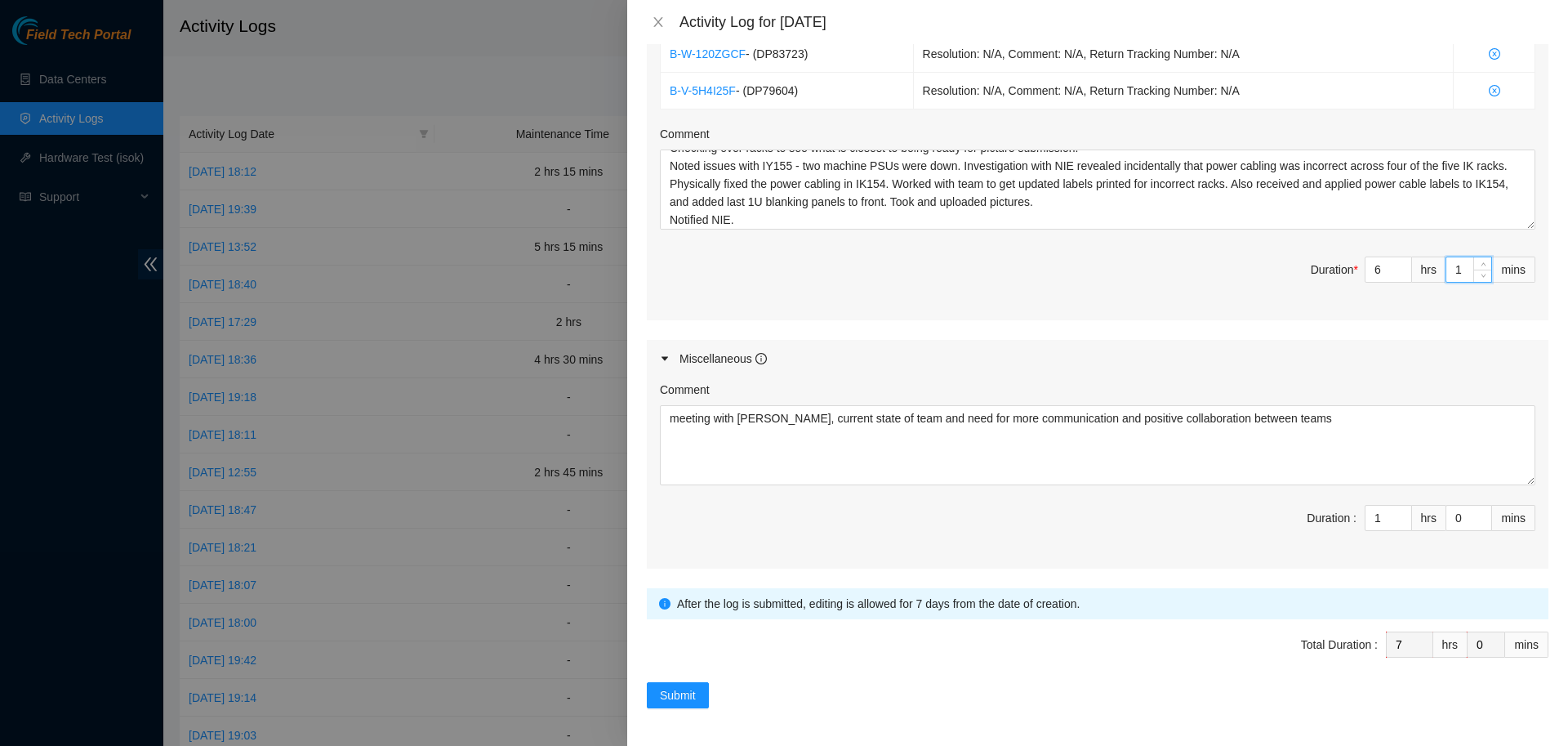
type input "15"
click at [679, 696] on span "Submit" at bounding box center [678, 695] width 36 height 18
